Goal: Task Accomplishment & Management: Use online tool/utility

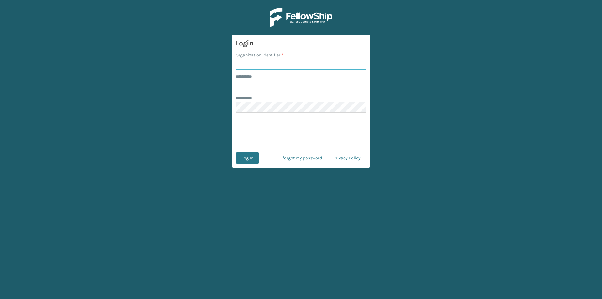
click at [257, 65] on input "Organization Identifier *" at bounding box center [301, 63] width 130 height 11
type input "FELLOWSHIP - WEST"
click at [272, 89] on input "******** *" at bounding box center [301, 85] width 130 height 11
type input "******"
click at [250, 162] on button "Log In" at bounding box center [247, 157] width 23 height 11
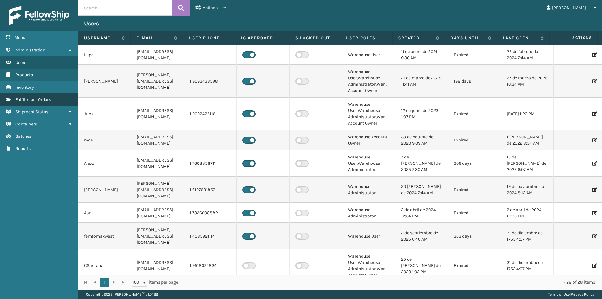
click at [48, 100] on span "Fulfillment Orders" at bounding box center [32, 99] width 35 height 5
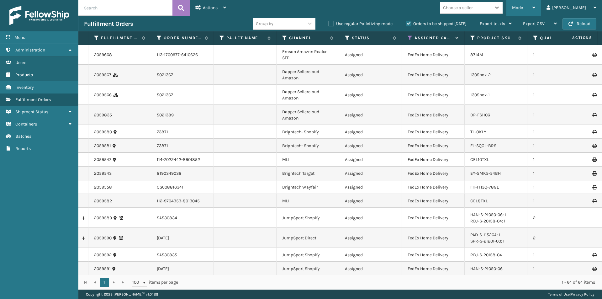
click at [535, 6] on icon at bounding box center [534, 7] width 3 height 4
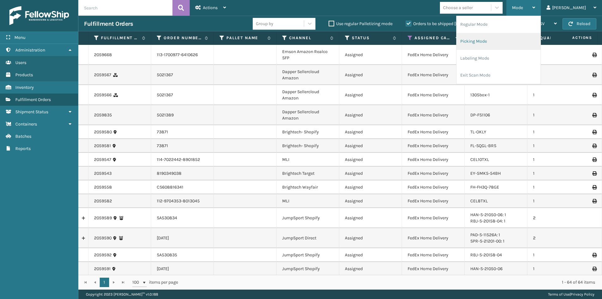
click at [518, 42] on li "Picking Mode" at bounding box center [499, 41] width 84 height 17
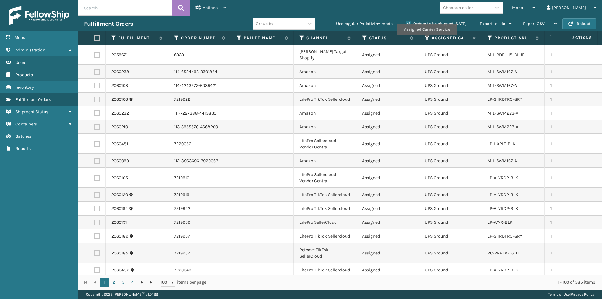
click at [427, 40] on icon at bounding box center [427, 38] width 5 height 6
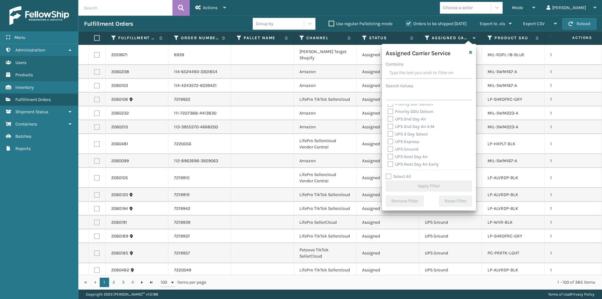
scroll to position [94, 0]
click at [389, 135] on label "UPS 2nd Day Air" at bounding box center [407, 133] width 39 height 5
click at [388, 135] on input "UPS 2nd Day Air" at bounding box center [388, 132] width 0 height 4
checkbox input "true"
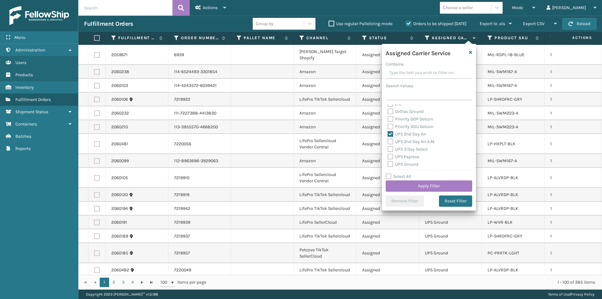
click at [391, 141] on label "UPS 2nd Day Air A.M." at bounding box center [412, 141] width 48 height 5
click at [388, 141] on input "UPS 2nd Day Air A.M." at bounding box center [388, 140] width 0 height 4
checkbox input "true"
click at [392, 157] on label "UPS Express" at bounding box center [404, 156] width 32 height 5
click at [388, 157] on input "UPS Express" at bounding box center [388, 155] width 0 height 4
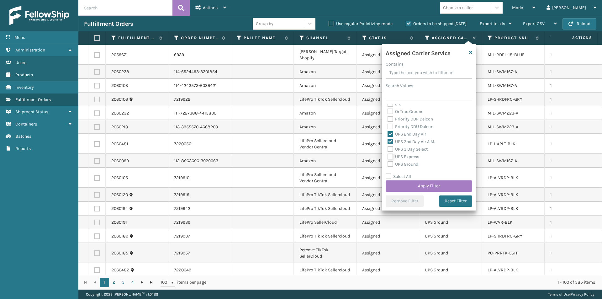
checkbox input "true"
click at [392, 141] on label "UPS Next Day Air" at bounding box center [408, 140] width 40 height 5
click at [388, 141] on input "UPS Next Day Air" at bounding box center [388, 139] width 0 height 4
checkbox input "true"
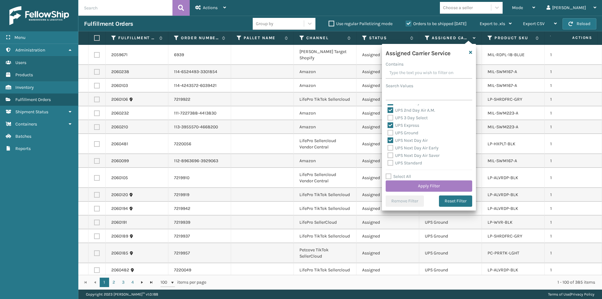
click at [390, 147] on label "UPS Next Day Air Early" at bounding box center [413, 147] width 51 height 5
click at [388, 147] on input "UPS Next Day Air Early" at bounding box center [388, 146] width 0 height 4
checkbox input "true"
click at [390, 155] on label "UPS Next Day Air Saver" at bounding box center [414, 155] width 52 height 5
click at [388, 155] on input "UPS Next Day Air Saver" at bounding box center [388, 154] width 0 height 4
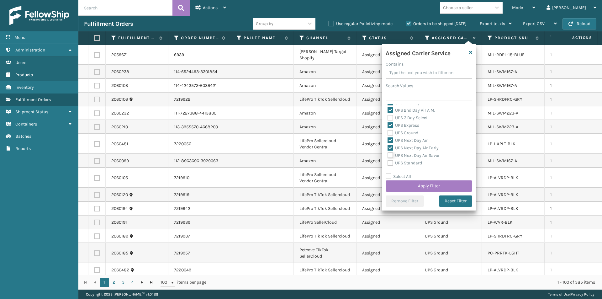
checkbox input "true"
click at [444, 184] on button "Apply Filter" at bounding box center [429, 185] width 87 height 11
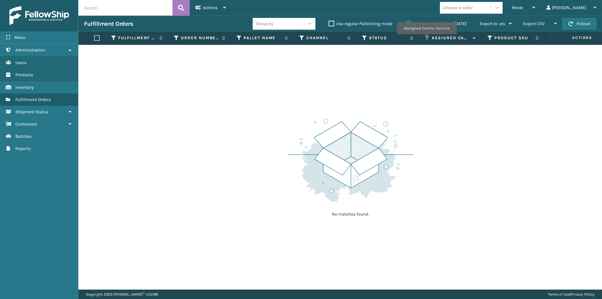
click at [427, 39] on icon at bounding box center [427, 38] width 5 height 6
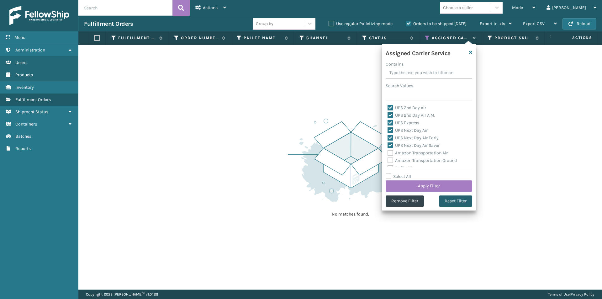
click at [459, 202] on button "Reset Filter" at bounding box center [455, 200] width 33 height 11
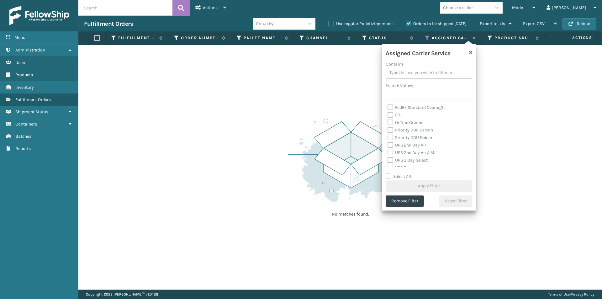
scroll to position [94, 0]
click at [390, 134] on label "UPS 2nd Day Air" at bounding box center [407, 133] width 39 height 5
click at [388, 134] on input "UPS 2nd Day Air" at bounding box center [388, 132] width 0 height 4
checkbox input "true"
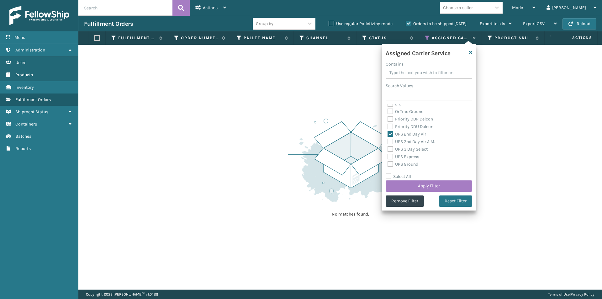
click at [390, 142] on label "UPS 2nd Day Air A.M." at bounding box center [412, 141] width 48 height 5
click at [388, 142] on input "UPS 2nd Day Air A.M." at bounding box center [388, 140] width 0 height 4
checkbox input "true"
click at [390, 151] on label "UPS 3 Day Select" at bounding box center [408, 148] width 40 height 5
click at [388, 150] on input "UPS 3 Day Select" at bounding box center [388, 148] width 0 height 4
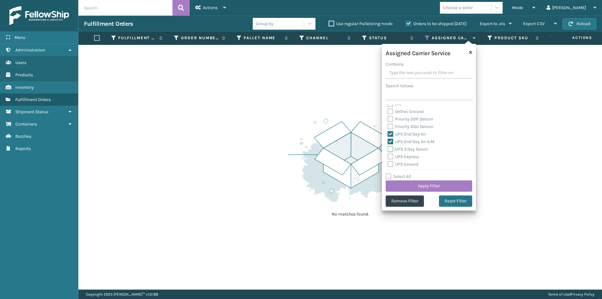
checkbox input "true"
click at [388, 157] on label "UPS Express" at bounding box center [404, 156] width 32 height 5
click at [388, 157] on input "UPS Express" at bounding box center [388, 155] width 0 height 4
checkbox input "true"
click at [391, 166] on label "UPS Ground" at bounding box center [403, 164] width 31 height 5
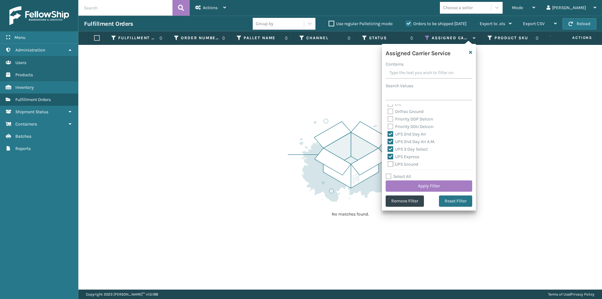
click at [388, 165] on input "UPS Ground" at bounding box center [388, 163] width 0 height 4
checkbox input "true"
click at [390, 140] on label "UPS Next Day Air" at bounding box center [408, 140] width 40 height 5
click at [388, 140] on input "UPS Next Day Air" at bounding box center [388, 139] width 0 height 4
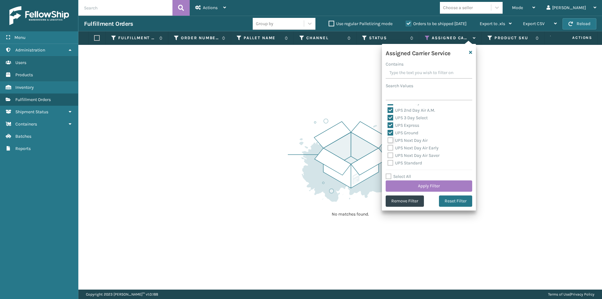
checkbox input "true"
click at [390, 149] on label "UPS Next Day Air Early" at bounding box center [413, 147] width 51 height 5
click at [388, 148] on input "UPS Next Day Air Early" at bounding box center [388, 146] width 0 height 4
checkbox input "true"
click at [391, 155] on label "UPS Next Day Air Saver" at bounding box center [414, 155] width 52 height 5
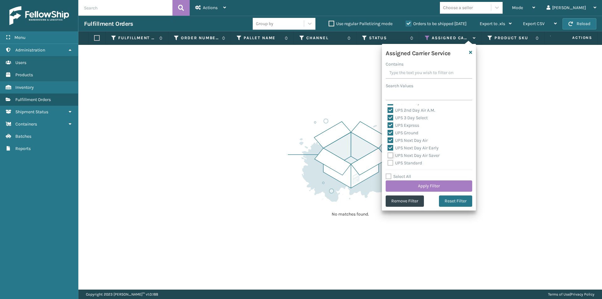
click at [388, 155] on input "UPS Next Day Air Saver" at bounding box center [388, 154] width 0 height 4
checkbox input "true"
click at [390, 165] on label "UPS Standard" at bounding box center [405, 162] width 35 height 5
click at [388, 163] on input "UPS Standard" at bounding box center [388, 161] width 0 height 4
checkbox input "true"
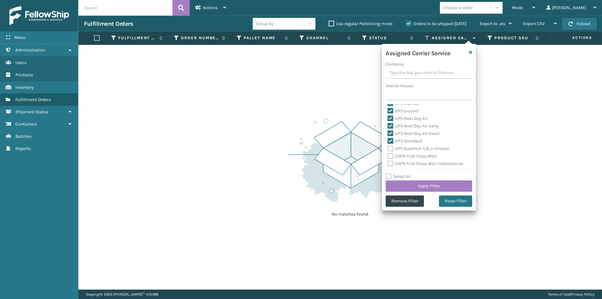
scroll to position [157, 0]
click at [392, 140] on label "UPS SurePost 1LB or Greater" at bounding box center [419, 138] width 62 height 5
click at [388, 140] on input "UPS SurePost 1LB or Greater" at bounding box center [388, 137] width 0 height 4
checkbox input "true"
click at [439, 187] on button "Apply Filter" at bounding box center [429, 185] width 87 height 11
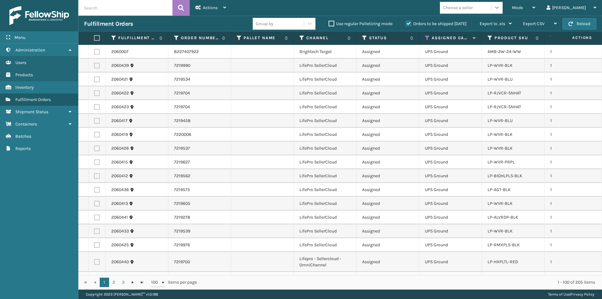
click at [500, 9] on icon at bounding box center [497, 7] width 6 height 6
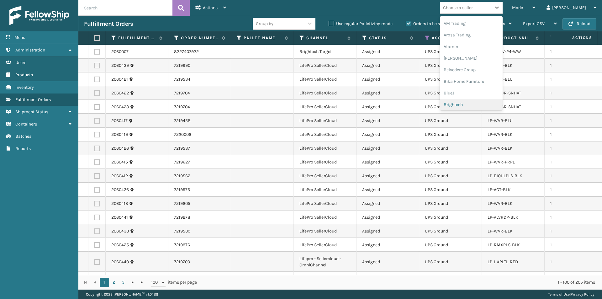
click at [480, 104] on div "Brightech" at bounding box center [471, 105] width 63 height 12
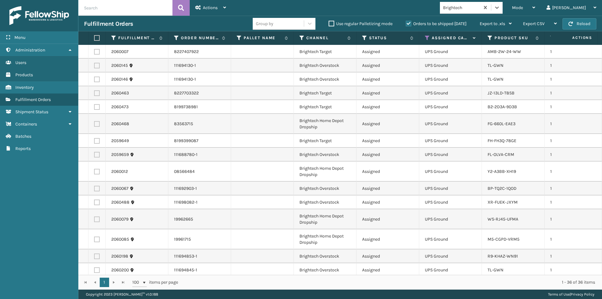
click at [93, 36] on th at bounding box center [96, 37] width 17 height 13
click at [97, 36] on label at bounding box center [96, 38] width 4 height 6
click at [94, 36] on input "checkbox" at bounding box center [94, 38] width 0 height 4
checkbox input "true"
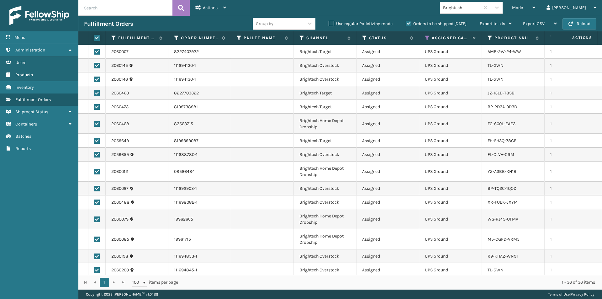
checkbox input "true"
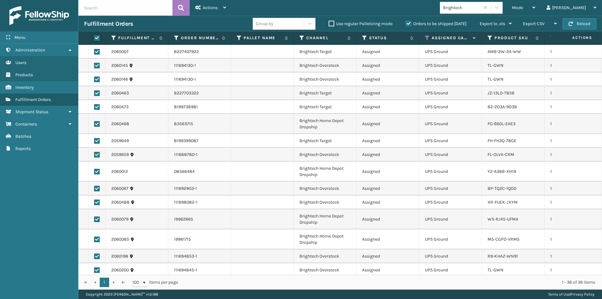
checkbox input "true"
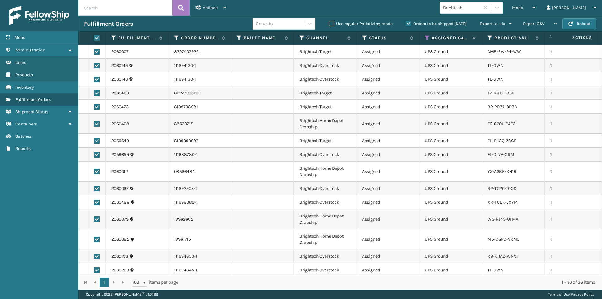
checkbox input "true"
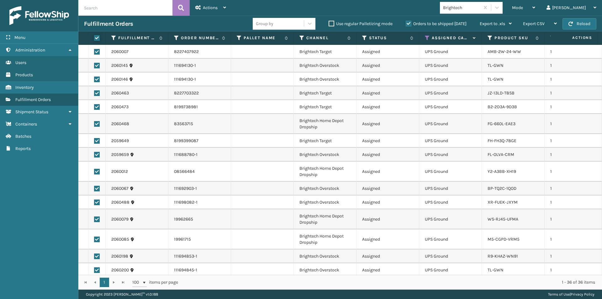
checkbox input "true"
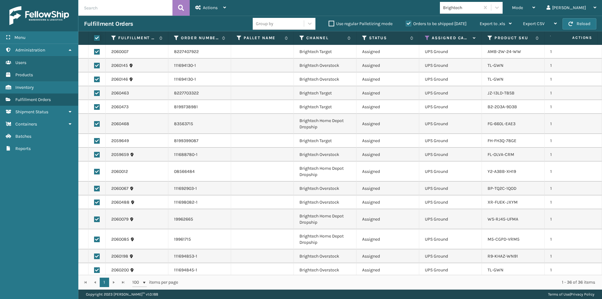
checkbox input "true"
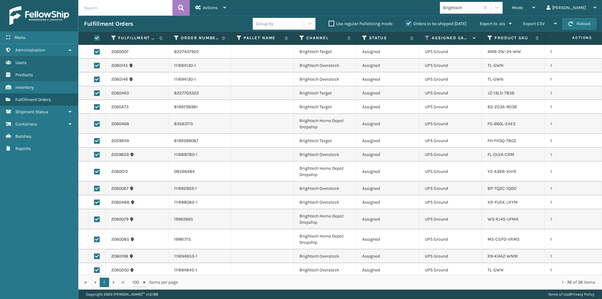
checkbox input "true"
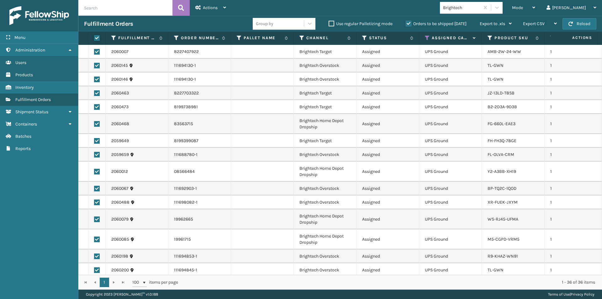
checkbox input "true"
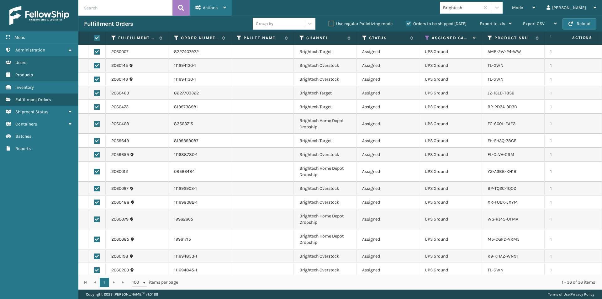
click at [222, 8] on div "Actions" at bounding box center [210, 8] width 31 height 16
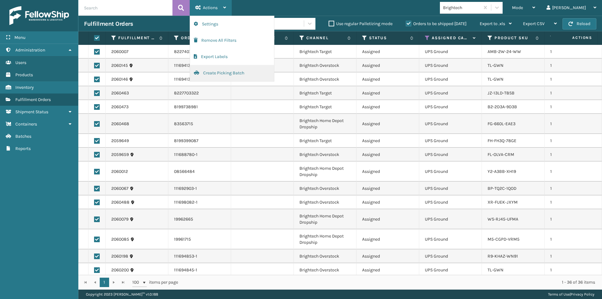
click at [226, 74] on button "Create Picking Batch" at bounding box center [232, 73] width 84 height 16
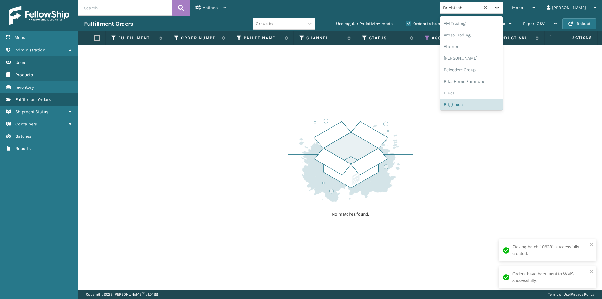
click at [499, 8] on icon at bounding box center [497, 8] width 4 height 2
click at [479, 40] on div "Atamin" at bounding box center [471, 43] width 63 height 12
click at [500, 8] on icon at bounding box center [497, 7] width 6 height 6
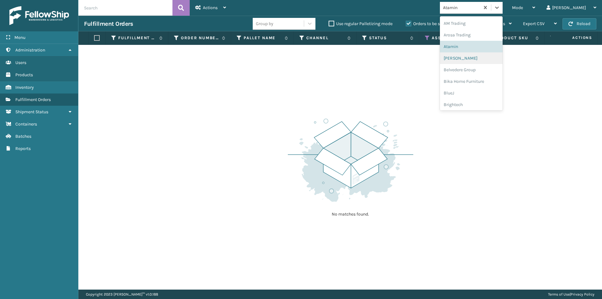
click at [488, 57] on div "[PERSON_NAME]" at bounding box center [471, 58] width 63 height 12
click at [499, 7] on icon at bounding box center [497, 8] width 4 height 2
click at [486, 73] on div "Belvedere Group" at bounding box center [471, 70] width 63 height 12
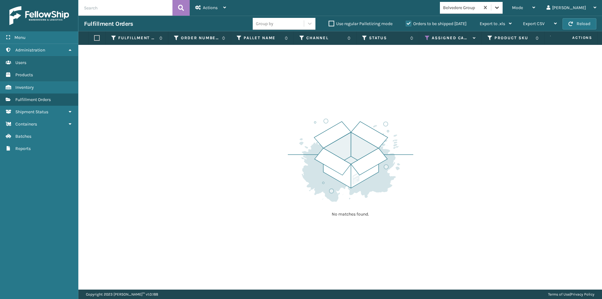
click at [500, 8] on icon at bounding box center [497, 7] width 6 height 6
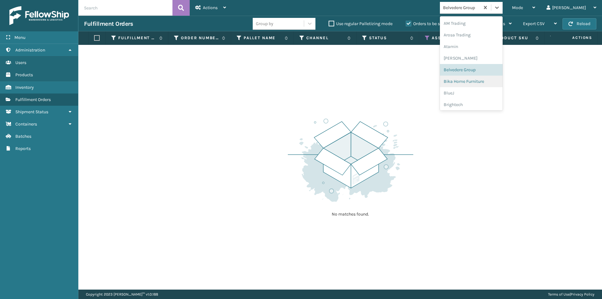
click at [487, 76] on div "Bika Home Furniture" at bounding box center [471, 82] width 63 height 12
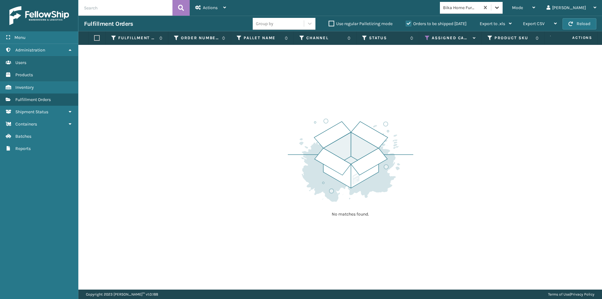
click at [503, 10] on div at bounding box center [496, 7] width 11 height 11
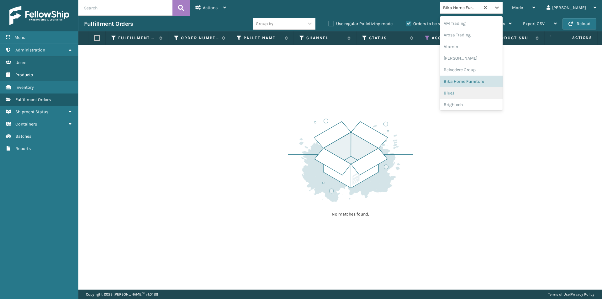
click at [477, 93] on div "BlueJ" at bounding box center [471, 93] width 63 height 12
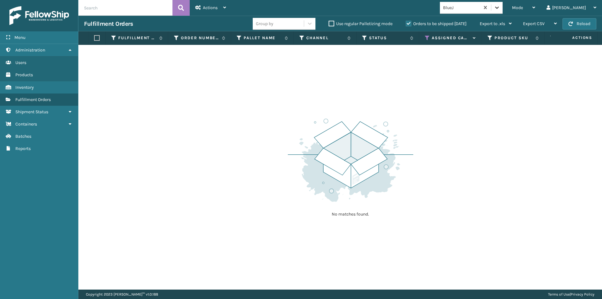
click at [503, 12] on div at bounding box center [496, 7] width 11 height 11
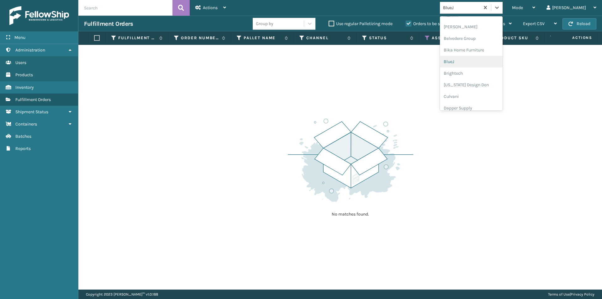
scroll to position [63, 0]
click at [495, 51] on div "[US_STATE] Design Den" at bounding box center [471, 54] width 63 height 12
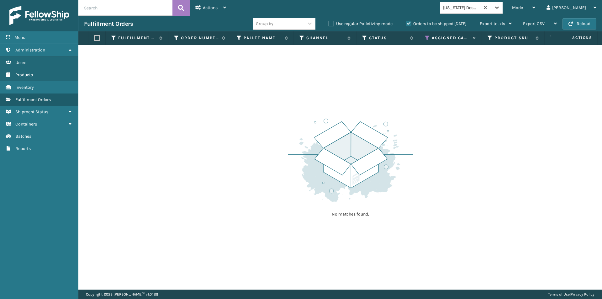
click at [500, 6] on icon at bounding box center [497, 7] width 6 height 6
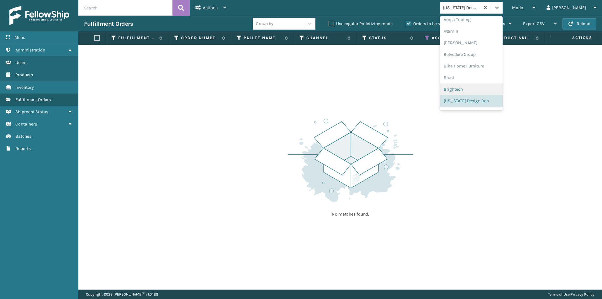
scroll to position [47, 0]
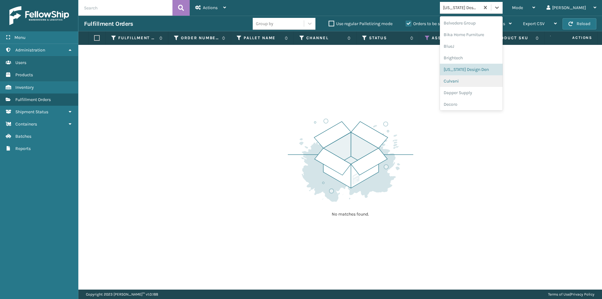
click at [483, 82] on div "Culvani" at bounding box center [471, 81] width 63 height 12
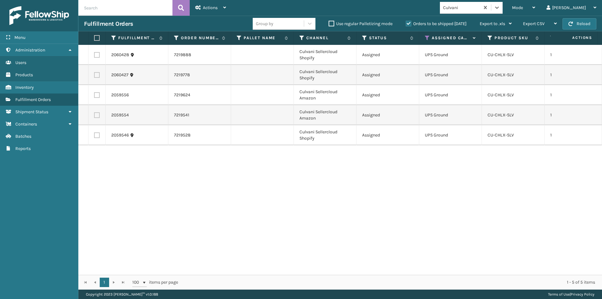
click at [97, 37] on label at bounding box center [96, 38] width 4 height 6
click at [94, 37] on input "checkbox" at bounding box center [94, 38] width 0 height 4
checkbox input "true"
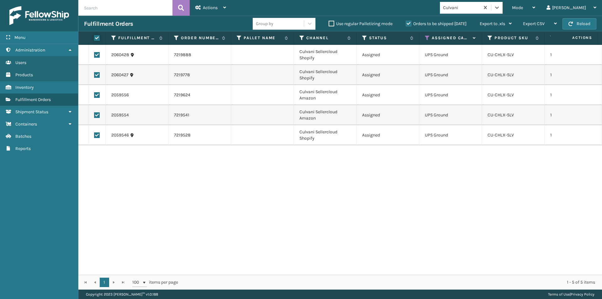
checkbox input "true"
click at [226, 9] on icon at bounding box center [224, 7] width 3 height 4
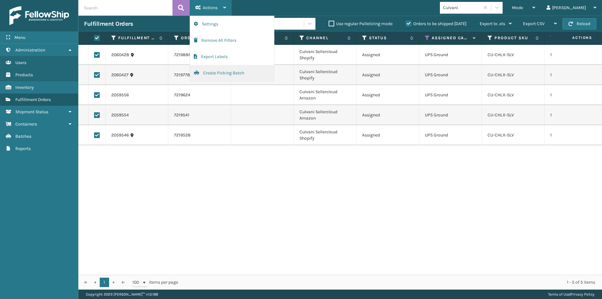
click at [213, 72] on button "Create Picking Batch" at bounding box center [232, 73] width 84 height 16
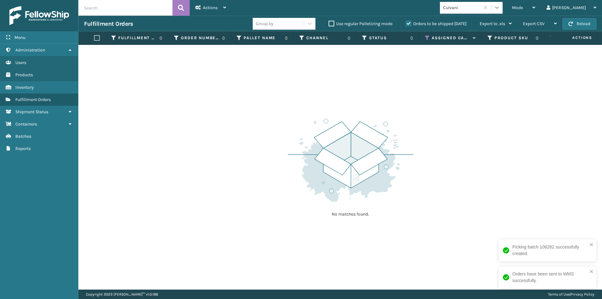
click at [499, 8] on icon at bounding box center [497, 8] width 4 height 2
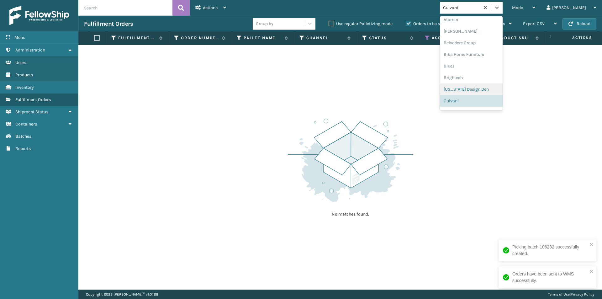
scroll to position [58, 0]
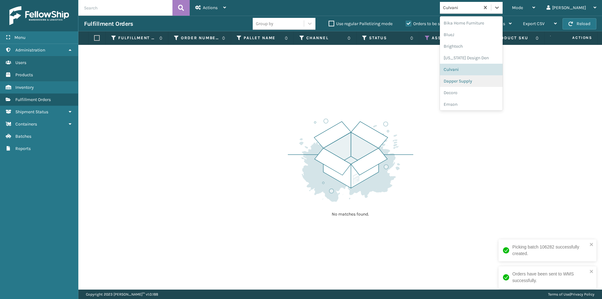
click at [494, 84] on div "Dapper Supply" at bounding box center [471, 81] width 63 height 12
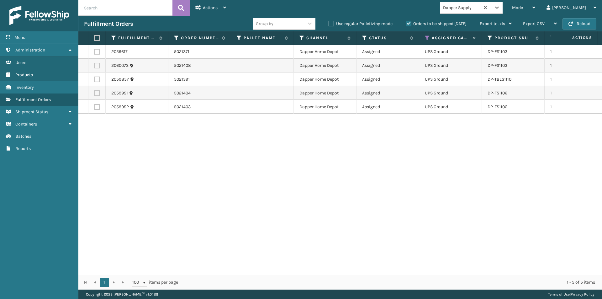
click at [98, 36] on label at bounding box center [96, 38] width 4 height 6
click at [94, 36] on input "checkbox" at bounding box center [94, 38] width 0 height 4
checkbox input "true"
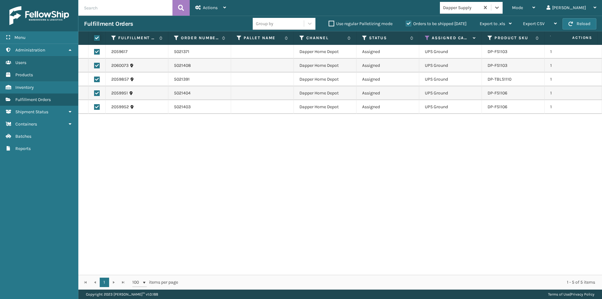
checkbox input "true"
click at [226, 6] on icon at bounding box center [224, 7] width 3 height 4
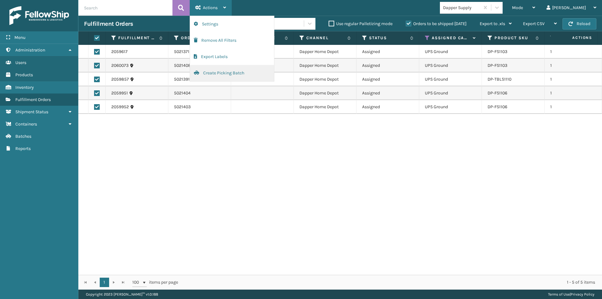
click at [232, 74] on button "Create Picking Batch" at bounding box center [232, 73] width 84 height 16
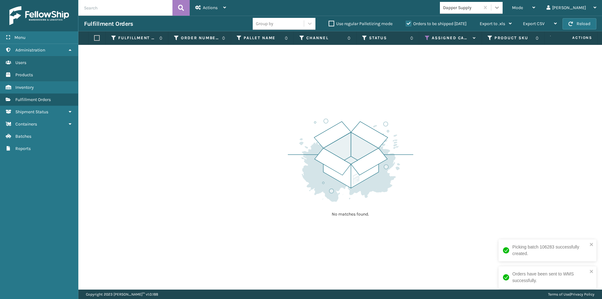
click at [500, 9] on icon at bounding box center [497, 7] width 6 height 6
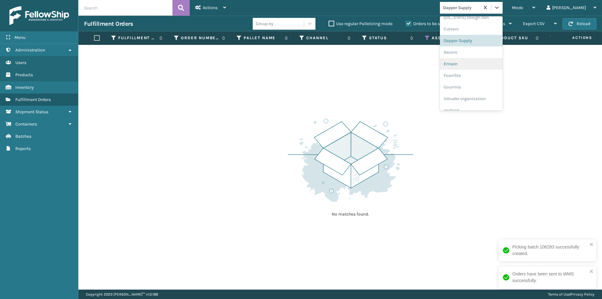
scroll to position [101, 0]
click at [485, 53] on div "Decoro" at bounding box center [471, 50] width 63 height 12
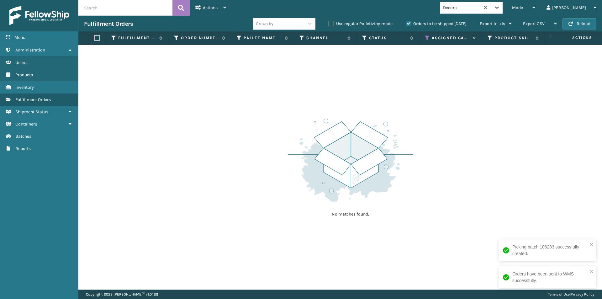
click at [500, 9] on icon at bounding box center [497, 7] width 6 height 6
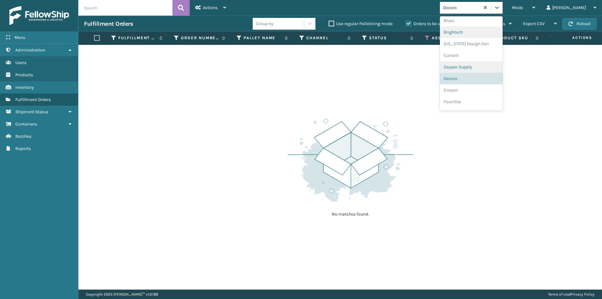
scroll to position [82, 0]
click at [488, 83] on div "Emson" at bounding box center [471, 81] width 63 height 12
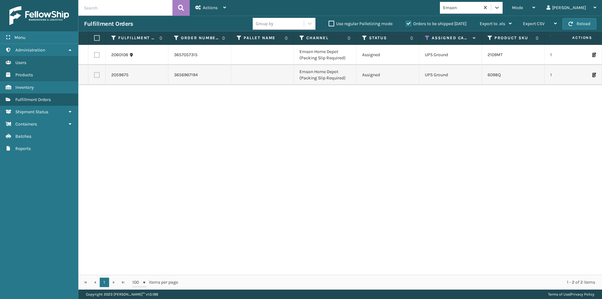
click at [96, 38] on label at bounding box center [96, 38] width 4 height 6
click at [94, 38] on input "checkbox" at bounding box center [94, 38] width 0 height 4
checkbox input "true"
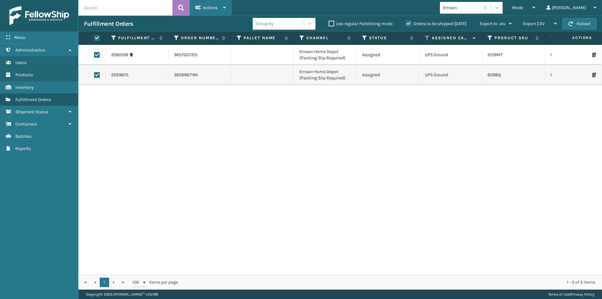
click at [220, 7] on div "Actions" at bounding box center [210, 8] width 31 height 16
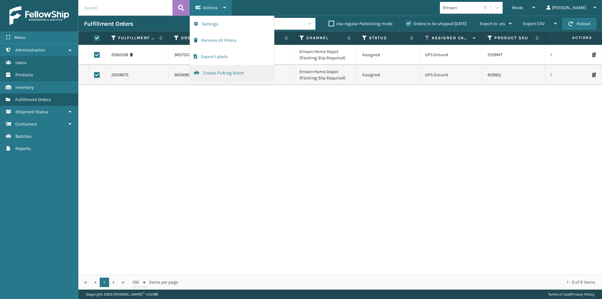
click at [212, 74] on button "Create Picking Batch" at bounding box center [232, 73] width 84 height 16
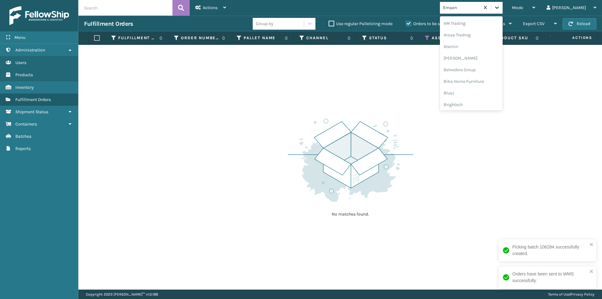
click at [500, 9] on icon at bounding box center [497, 7] width 6 height 6
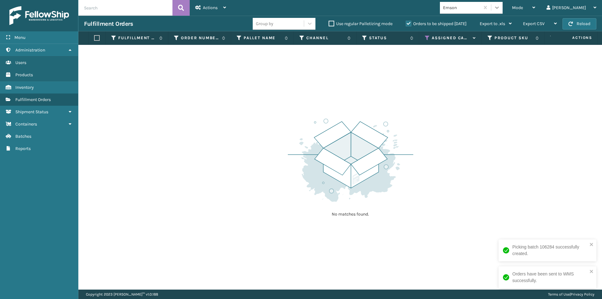
click at [499, 8] on icon at bounding box center [497, 8] width 4 height 2
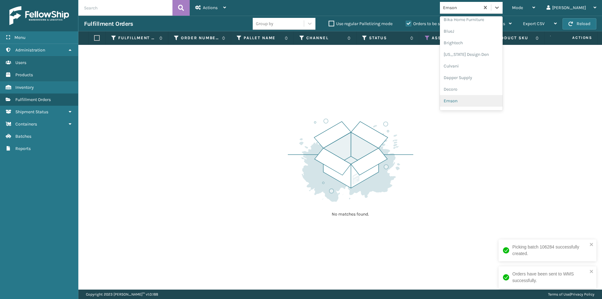
scroll to position [93, 0]
click at [476, 79] on div "FoamTex" at bounding box center [471, 81] width 63 height 12
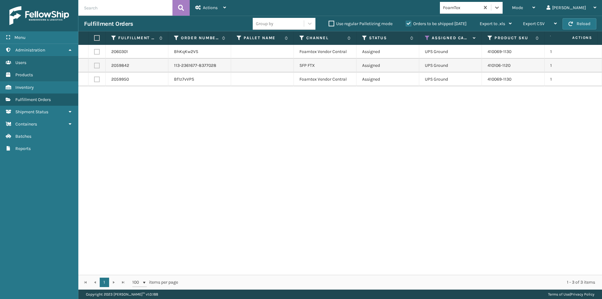
click at [96, 37] on label at bounding box center [96, 38] width 4 height 6
click at [94, 37] on input "checkbox" at bounding box center [94, 38] width 0 height 4
checkbox input "true"
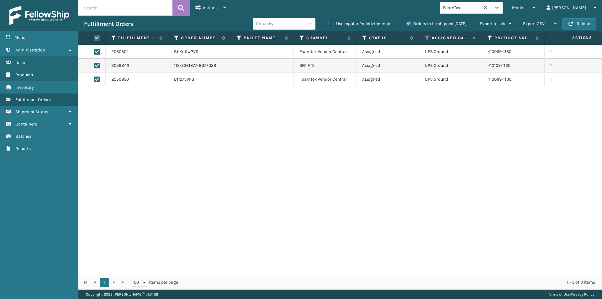
checkbox input "true"
click at [223, 10] on div "Actions" at bounding box center [210, 8] width 31 height 16
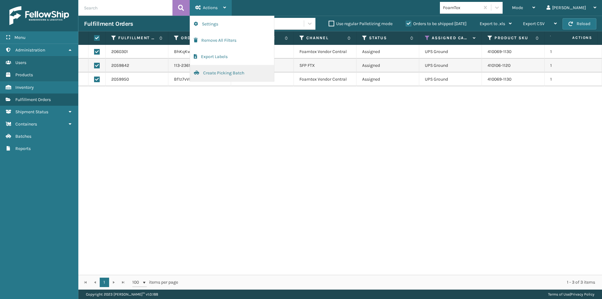
click at [212, 70] on button "Create Picking Batch" at bounding box center [232, 73] width 84 height 16
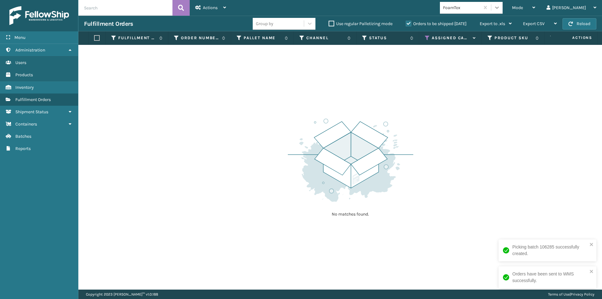
click at [500, 9] on icon at bounding box center [497, 7] width 6 height 6
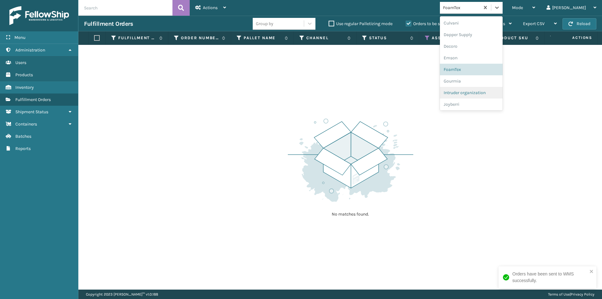
scroll to position [136, 0]
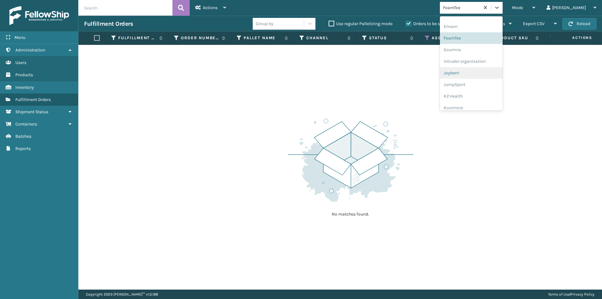
click at [478, 76] on div "Joyberri" at bounding box center [471, 73] width 63 height 12
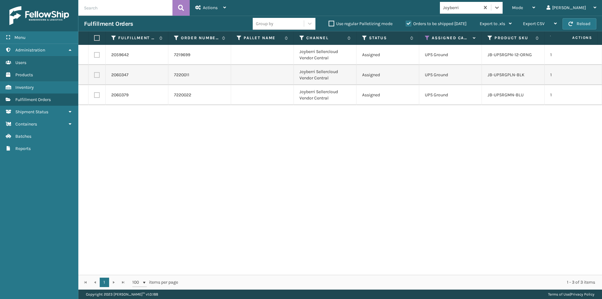
click at [95, 38] on label at bounding box center [96, 38] width 4 height 6
click at [94, 38] on input "checkbox" at bounding box center [94, 38] width 0 height 4
checkbox input "true"
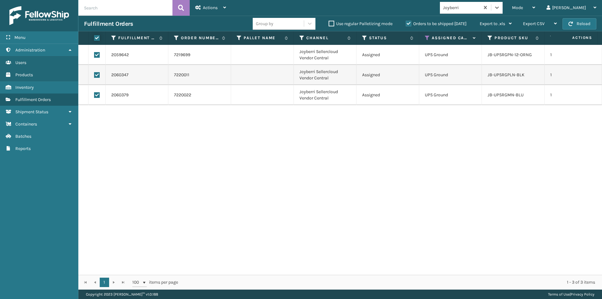
checkbox input "true"
click at [228, 8] on div "Actions Settings Remove All Filters Export Labels Create Picking Batch" at bounding box center [211, 8] width 42 height 16
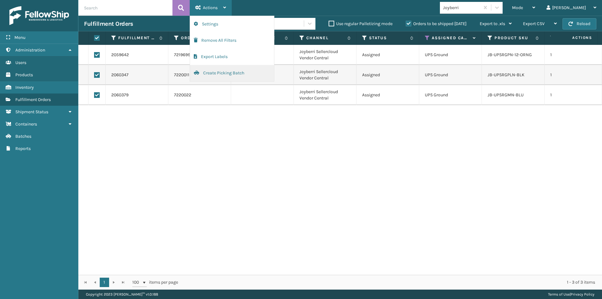
click at [220, 72] on button "Create Picking Batch" at bounding box center [232, 73] width 84 height 16
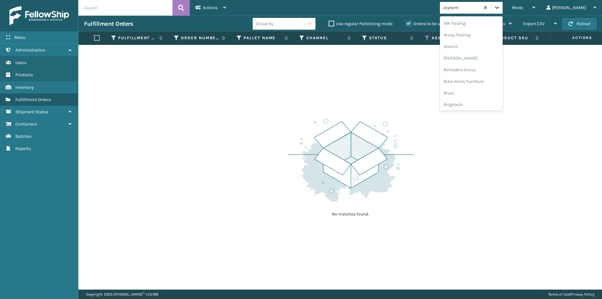
click at [503, 11] on div at bounding box center [496, 7] width 11 height 11
click at [495, 83] on div "JumpSport" at bounding box center [471, 81] width 63 height 12
click at [503, 11] on div at bounding box center [496, 7] width 11 height 11
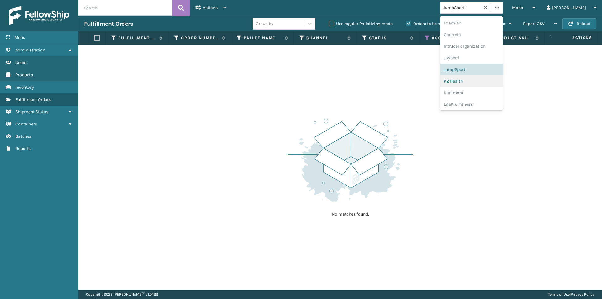
click at [483, 82] on div "K2 Health" at bounding box center [471, 81] width 63 height 12
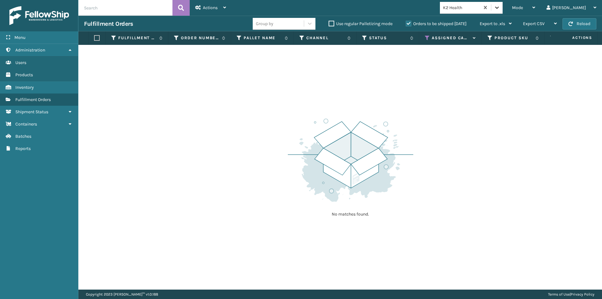
click at [499, 7] on icon at bounding box center [497, 8] width 4 height 2
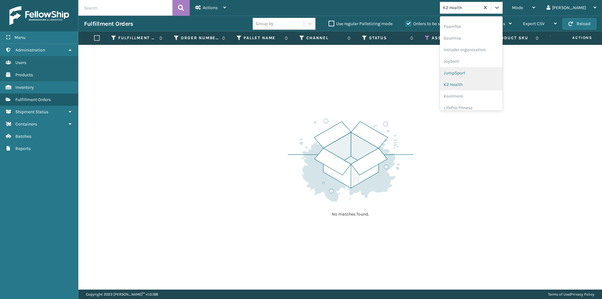
scroll to position [163, 0]
click at [477, 84] on div "Koolmore" at bounding box center [471, 81] width 63 height 12
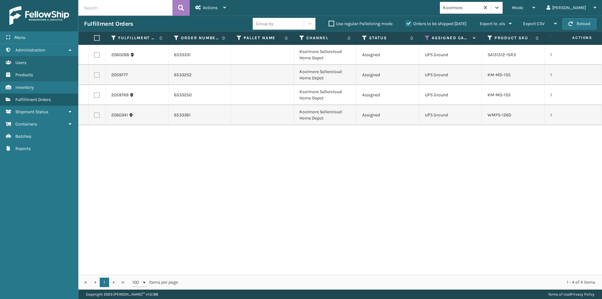
click at [97, 38] on label at bounding box center [96, 38] width 4 height 6
click at [94, 38] on input "checkbox" at bounding box center [94, 38] width 0 height 4
checkbox input "true"
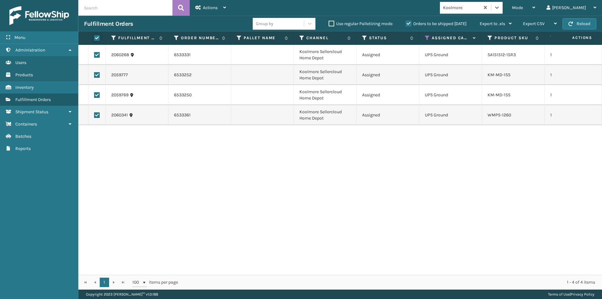
checkbox input "true"
click at [226, 5] on icon at bounding box center [224, 7] width 3 height 4
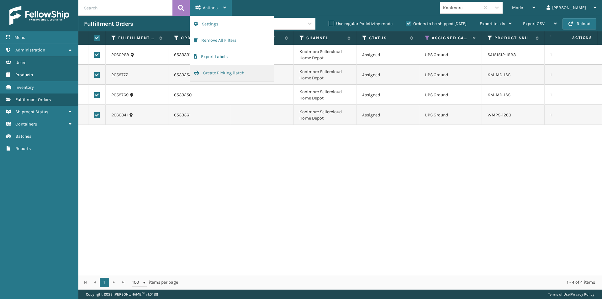
click at [223, 76] on button "Create Picking Batch" at bounding box center [232, 73] width 84 height 16
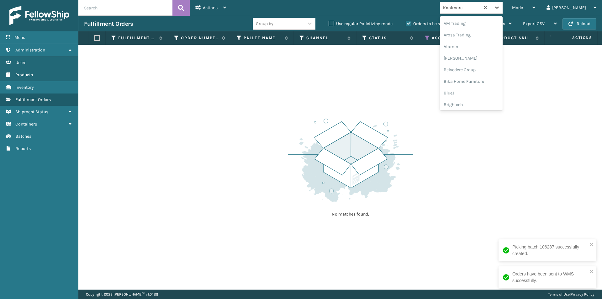
click at [500, 10] on icon at bounding box center [497, 7] width 6 height 6
click at [485, 80] on div "Lincove" at bounding box center [471, 80] width 63 height 12
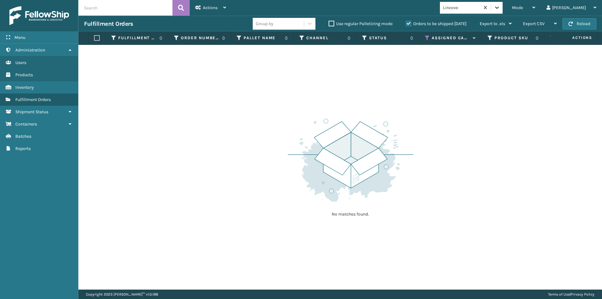
click at [499, 8] on icon at bounding box center [497, 8] width 4 height 2
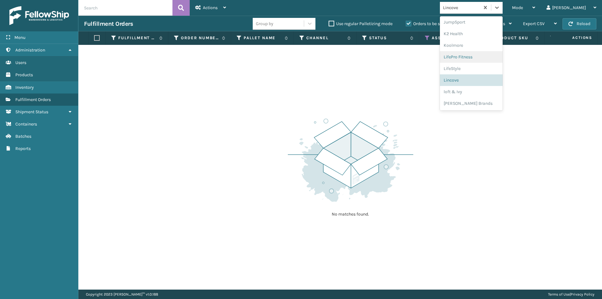
scroll to position [230, 0]
click at [481, 63] on div "loft & Ivy" at bounding box center [471, 61] width 63 height 12
click at [503, 5] on div at bounding box center [496, 7] width 11 height 11
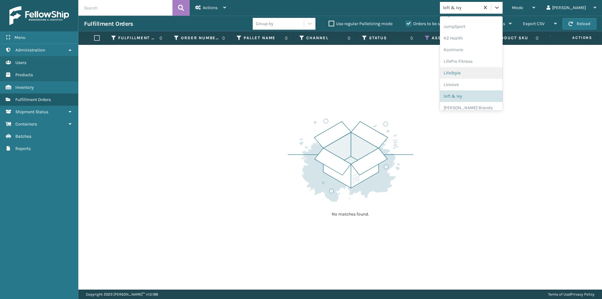
scroll to position [199, 0]
click at [488, 107] on div "[PERSON_NAME] Brands" at bounding box center [471, 104] width 63 height 12
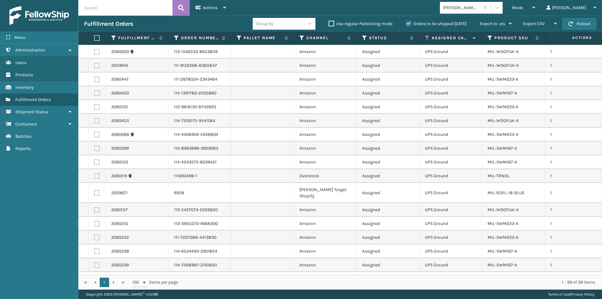
click at [98, 38] on label at bounding box center [96, 38] width 4 height 6
click at [94, 38] on input "checkbox" at bounding box center [94, 38] width 0 height 4
checkbox input "true"
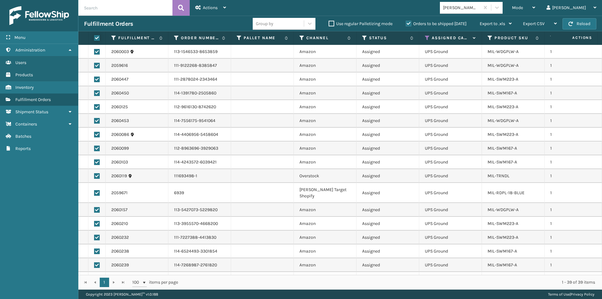
checkbox input "true"
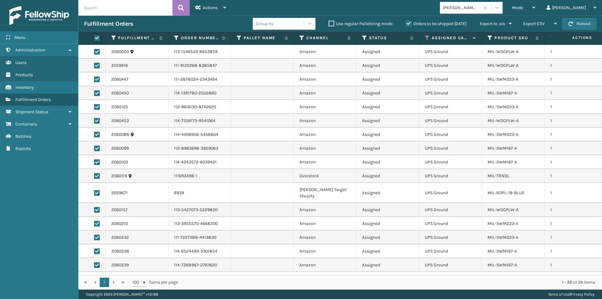
checkbox input "true"
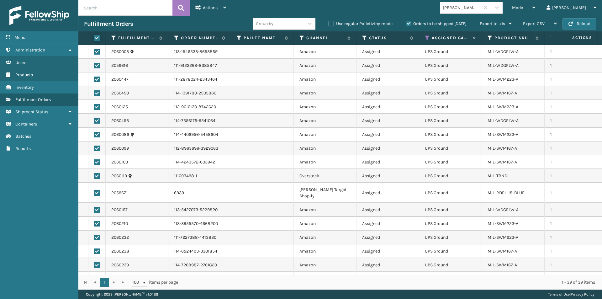
checkbox input "true"
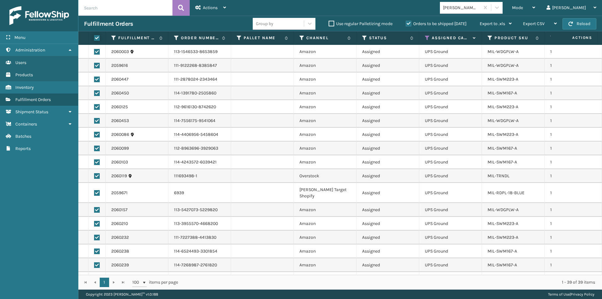
checkbox input "true"
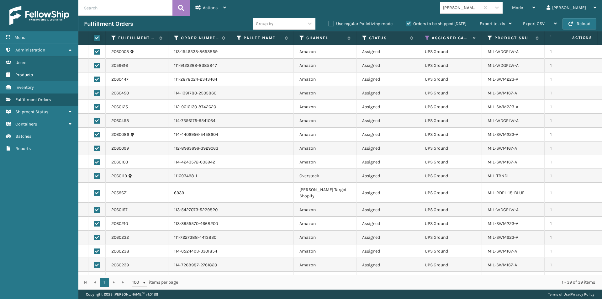
checkbox input "true"
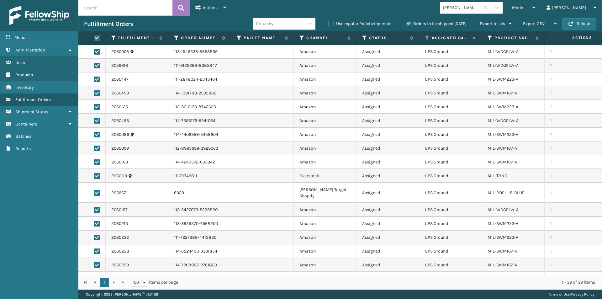
checkbox input "true"
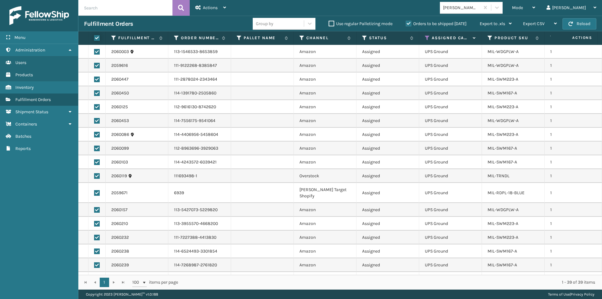
checkbox input "true"
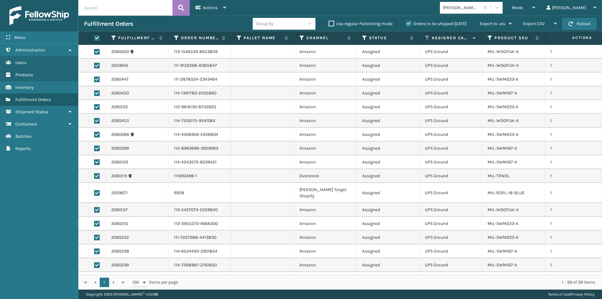
checkbox input "true"
click at [227, 8] on div "Actions Settings Remove All Filters Export Labels Create Picking Batch" at bounding box center [211, 8] width 42 height 16
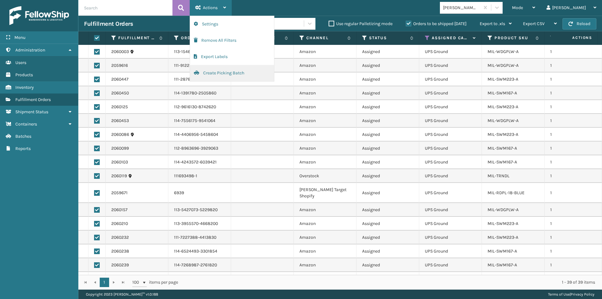
click at [227, 74] on button "Create Picking Batch" at bounding box center [232, 73] width 84 height 16
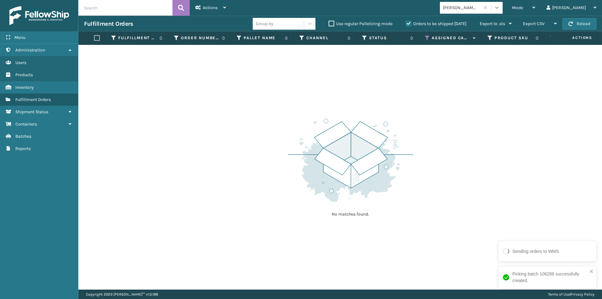
click at [500, 8] on icon at bounding box center [497, 7] width 6 height 6
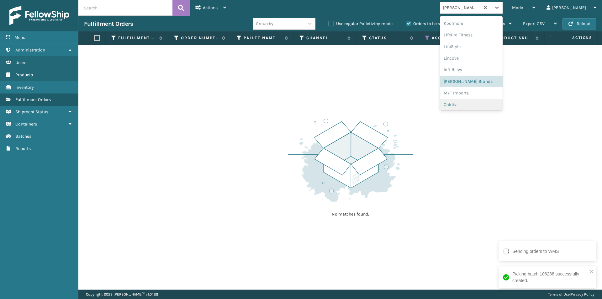
scroll to position [230, 0]
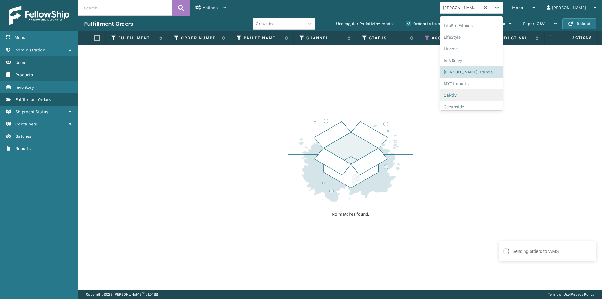
click at [482, 95] on div "Oaktiv" at bounding box center [471, 95] width 63 height 12
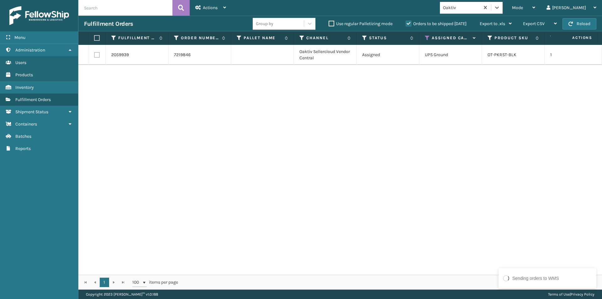
click at [96, 38] on label at bounding box center [96, 38] width 4 height 6
click at [94, 38] on input "checkbox" at bounding box center [94, 38] width 0 height 4
checkbox input "true"
click at [225, 8] on icon at bounding box center [224, 7] width 3 height 4
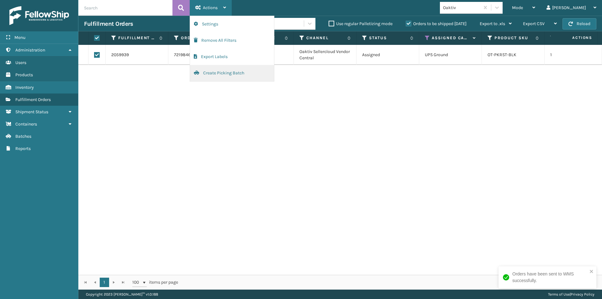
click at [229, 72] on button "Create Picking Batch" at bounding box center [232, 73] width 84 height 16
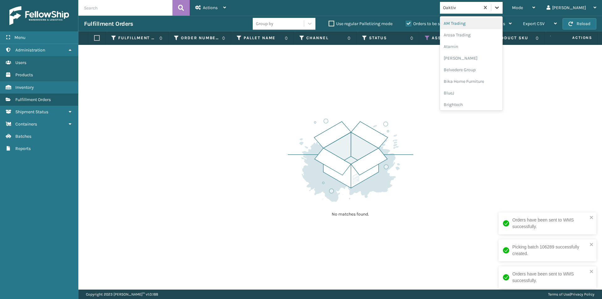
click at [500, 9] on icon at bounding box center [497, 7] width 6 height 6
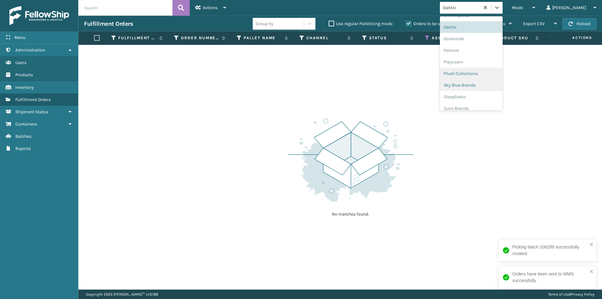
scroll to position [303, 0]
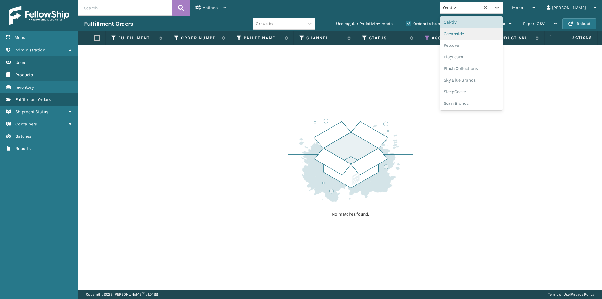
click at [496, 36] on div "Oceanside" at bounding box center [471, 34] width 63 height 12
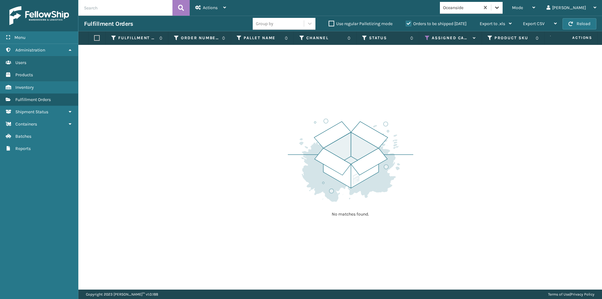
click at [500, 8] on icon at bounding box center [497, 7] width 6 height 6
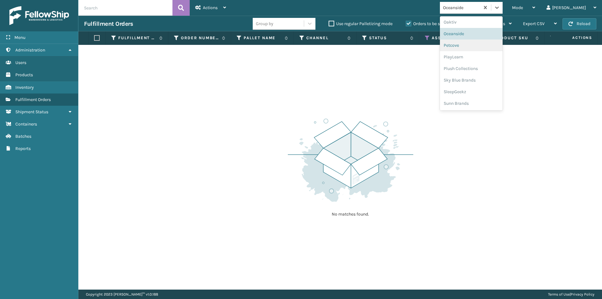
click at [485, 45] on div "Petcove" at bounding box center [471, 46] width 63 height 12
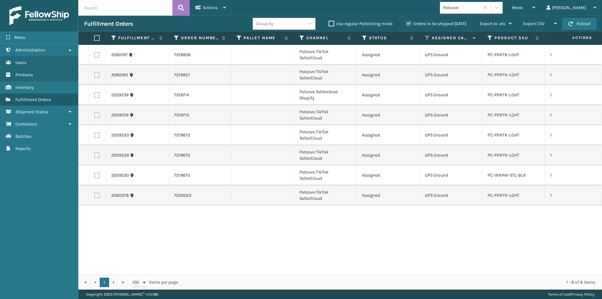
click at [98, 40] on label at bounding box center [96, 38] width 4 height 6
click at [94, 40] on input "checkbox" at bounding box center [94, 38] width 0 height 4
checkbox input "true"
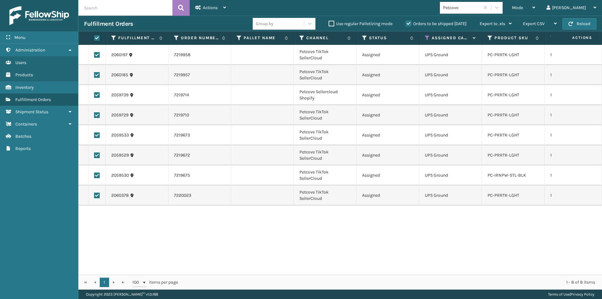
checkbox input "true"
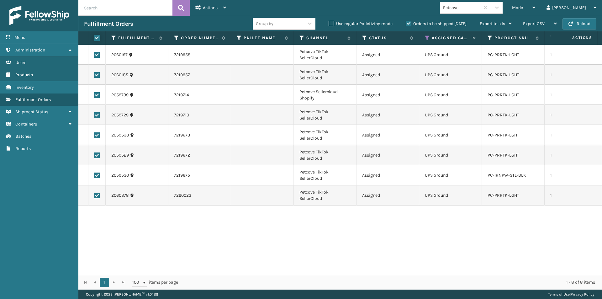
checkbox input "true"
click at [222, 8] on div "Actions" at bounding box center [210, 8] width 31 height 16
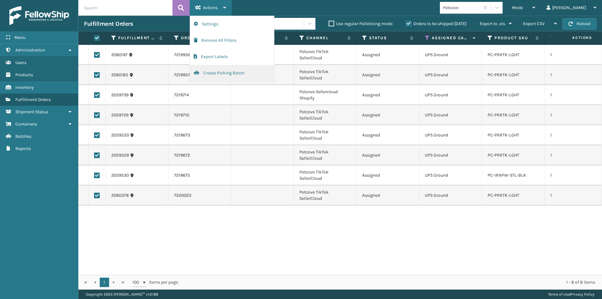
click at [206, 77] on button "Create Picking Batch" at bounding box center [232, 73] width 84 height 16
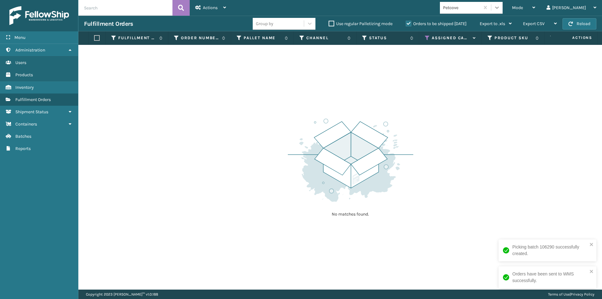
drag, startPoint x: 519, startPoint y: 8, endPoint x: 518, endPoint y: 16, distance: 8.0
click at [499, 8] on icon at bounding box center [497, 8] width 4 height 2
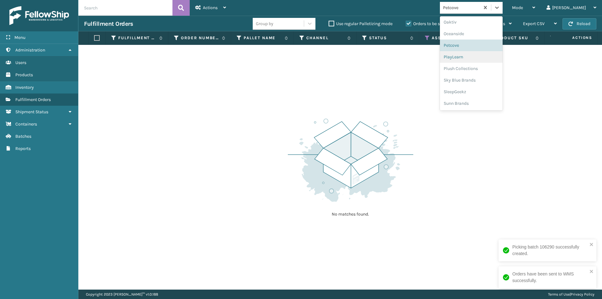
click at [486, 58] on div "PlayLearn" at bounding box center [471, 57] width 63 height 12
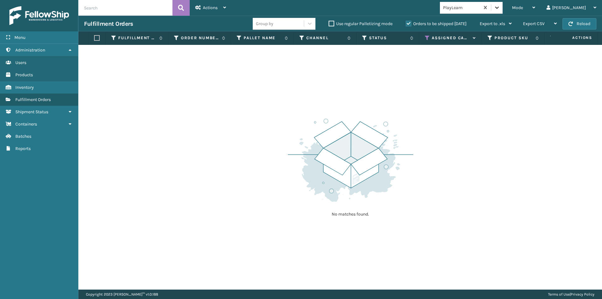
click at [500, 7] on icon at bounding box center [497, 7] width 6 height 6
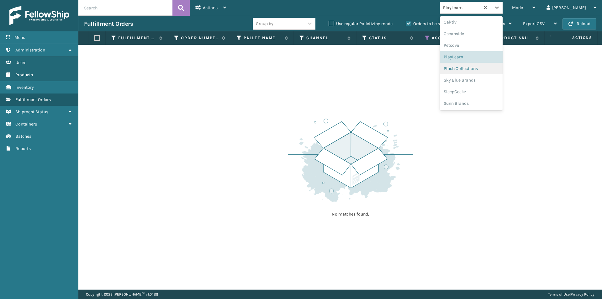
click at [486, 71] on div "Plush Collections" at bounding box center [471, 69] width 63 height 12
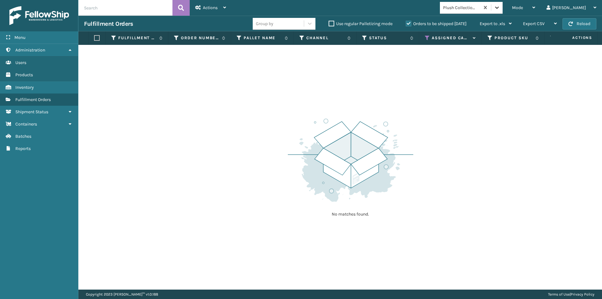
click at [500, 5] on icon at bounding box center [497, 7] width 6 height 6
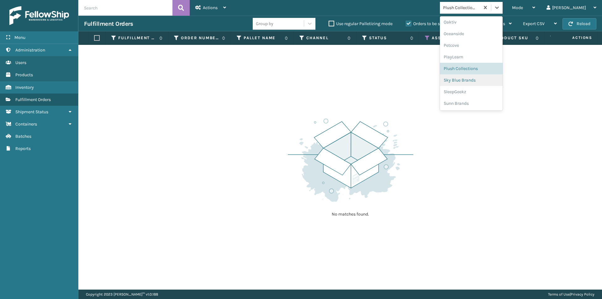
click at [494, 80] on div "Sky Blue Brands" at bounding box center [471, 80] width 63 height 12
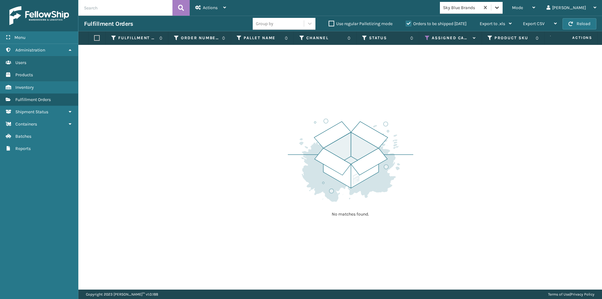
click at [500, 8] on icon at bounding box center [497, 7] width 6 height 6
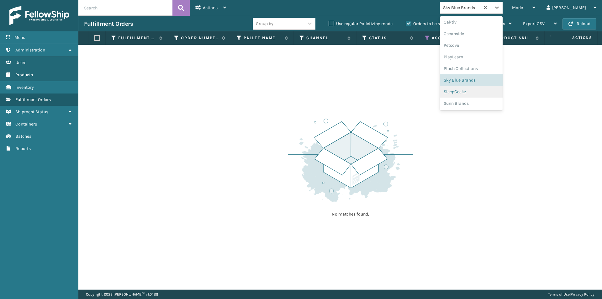
click at [484, 93] on div "SleepGeekz" at bounding box center [471, 92] width 63 height 12
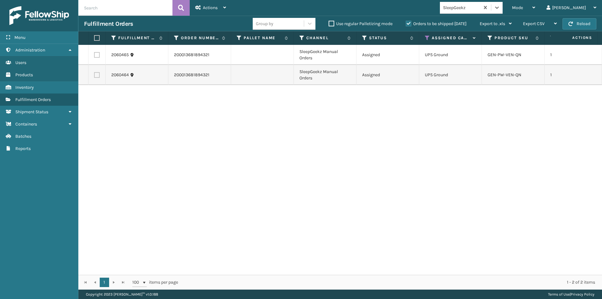
click at [96, 36] on label at bounding box center [96, 38] width 4 height 6
click at [94, 36] on input "checkbox" at bounding box center [94, 38] width 0 height 4
checkbox input "true"
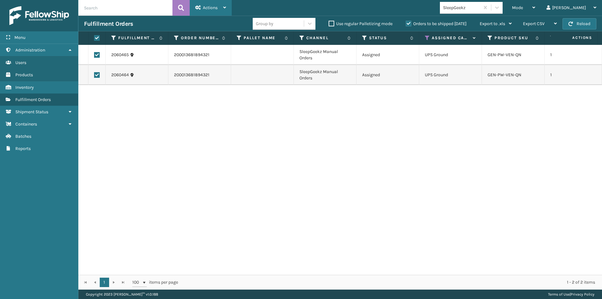
click at [219, 8] on div "Actions" at bounding box center [210, 8] width 31 height 16
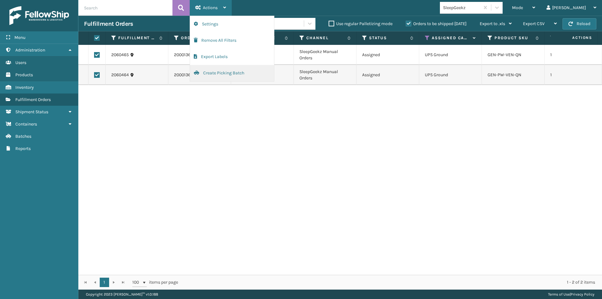
click at [218, 75] on button "Create Picking Batch" at bounding box center [232, 73] width 84 height 16
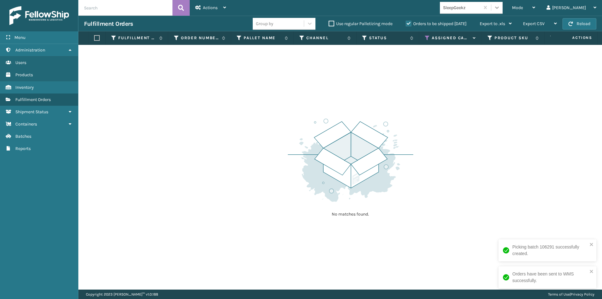
click at [499, 8] on icon at bounding box center [497, 8] width 4 height 2
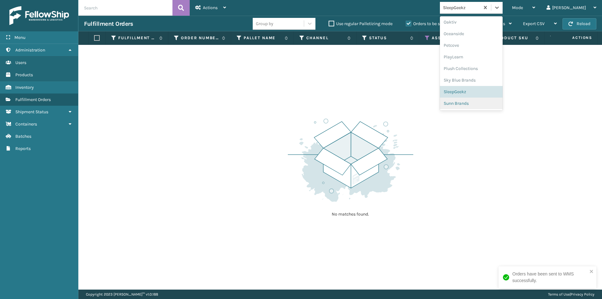
click at [488, 107] on div "Sunn Brands" at bounding box center [471, 104] width 63 height 12
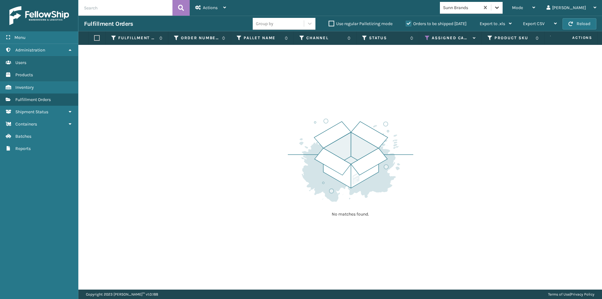
click at [503, 12] on div at bounding box center [496, 7] width 11 height 11
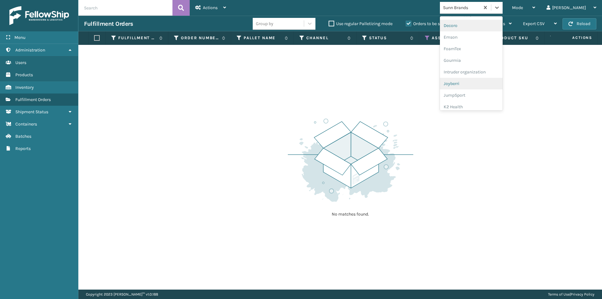
scroll to position [157, 0]
click at [490, 97] on div "LifePro Fitness" at bounding box center [471, 99] width 63 height 12
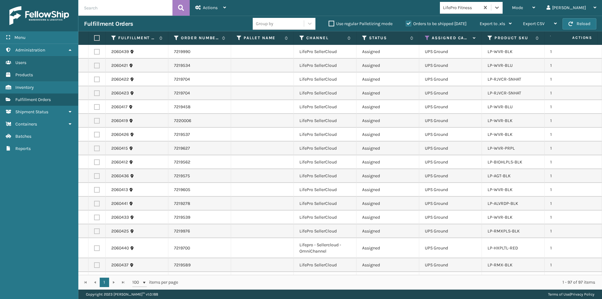
click at [98, 37] on label at bounding box center [96, 38] width 4 height 6
click at [94, 37] on input "checkbox" at bounding box center [94, 38] width 0 height 4
checkbox input "true"
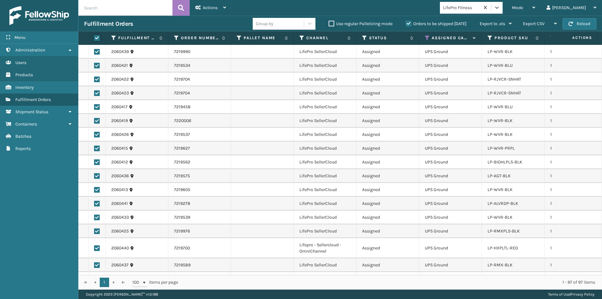
checkbox input "true"
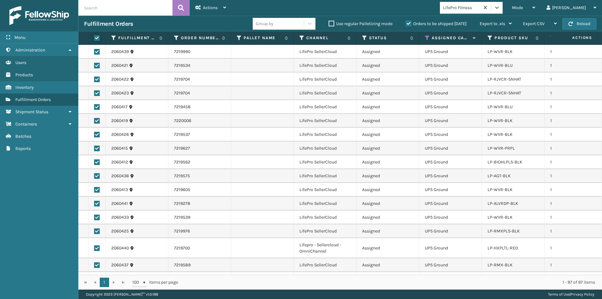
checkbox input "true"
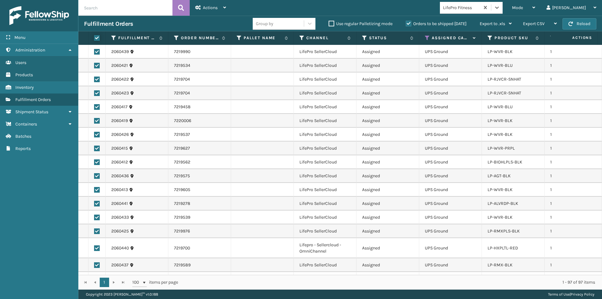
checkbox input "true"
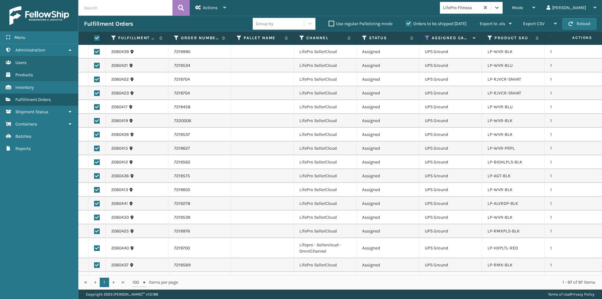
checkbox input "true"
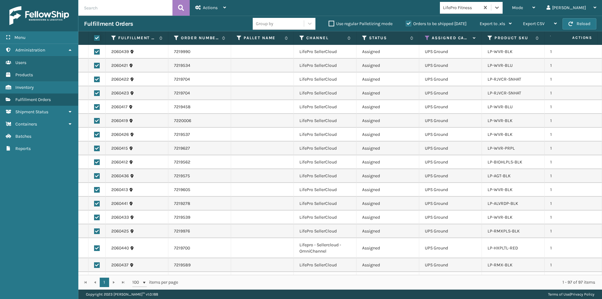
checkbox input "true"
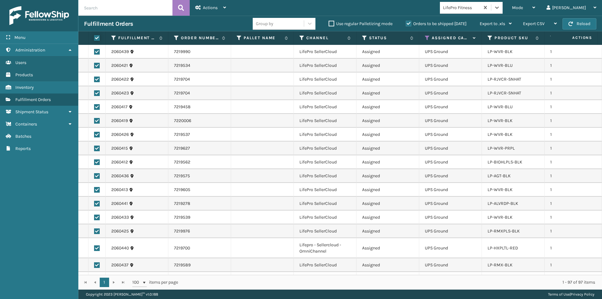
checkbox input "true"
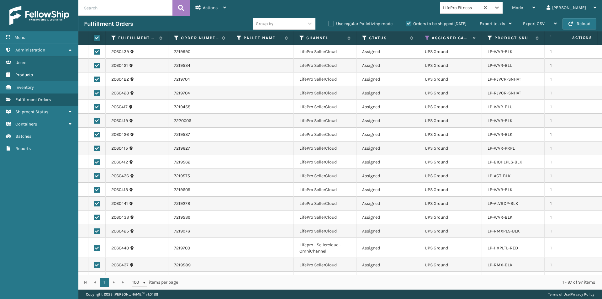
checkbox input "true"
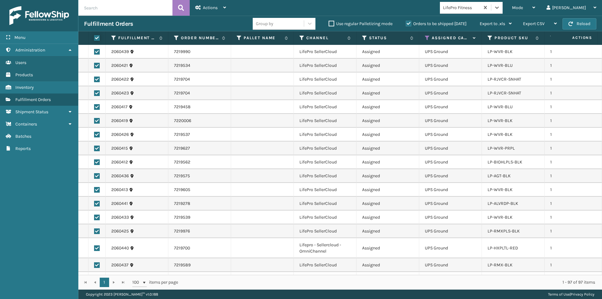
checkbox input "true"
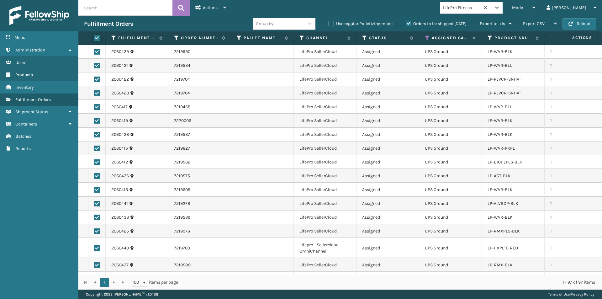
checkbox input "true"
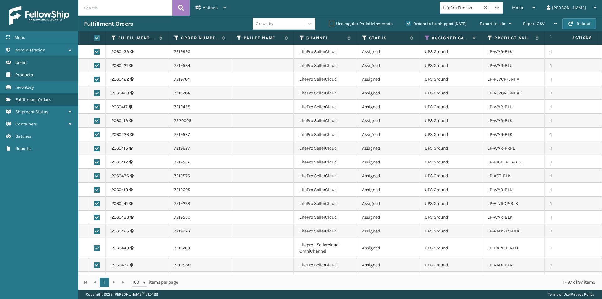
checkbox input "true"
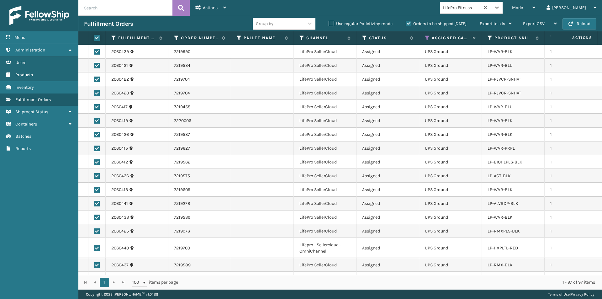
checkbox input "true"
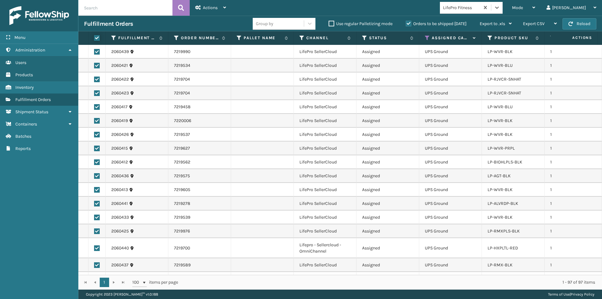
checkbox input "true"
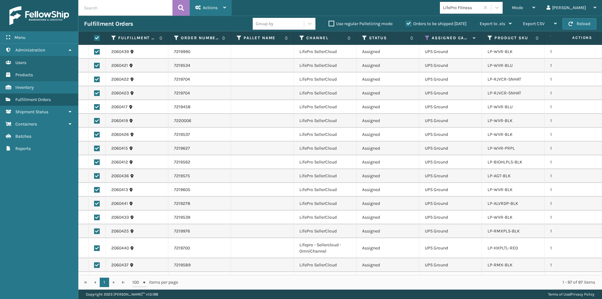
click at [227, 10] on div "Actions Settings Remove All Filters Export Labels Create Picking Batch" at bounding box center [211, 8] width 42 height 16
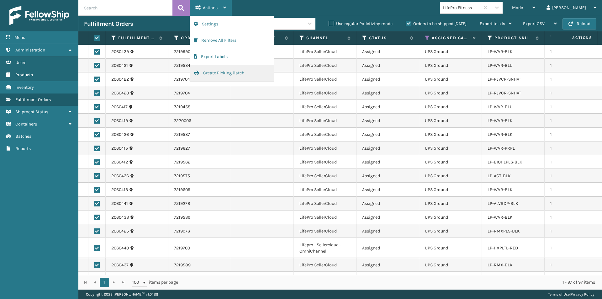
click at [220, 72] on button "Create Picking Batch" at bounding box center [232, 73] width 84 height 16
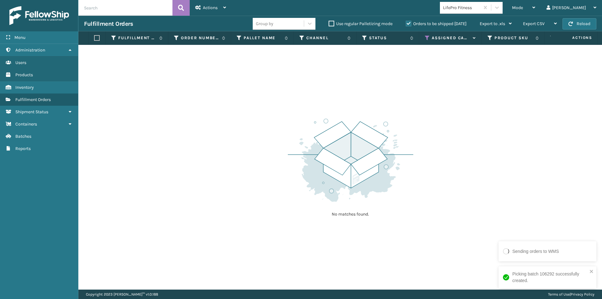
click at [428, 38] on icon at bounding box center [427, 38] width 5 height 6
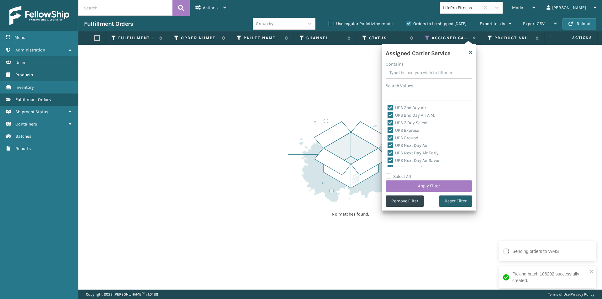
click at [454, 204] on button "Reset Filter" at bounding box center [455, 200] width 33 height 11
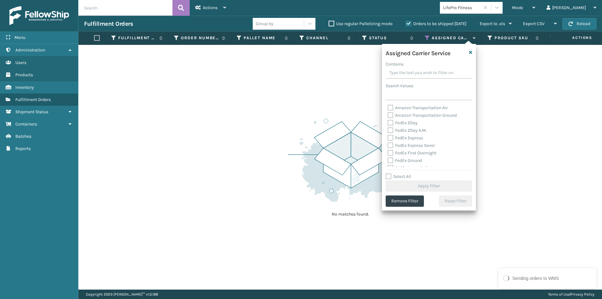
click at [391, 123] on label "FedEx 2Day" at bounding box center [403, 122] width 30 height 5
click at [388, 123] on input "FedEx 2Day" at bounding box center [388, 121] width 0 height 4
click at [390, 130] on label "FedEx 2Day A.M." at bounding box center [407, 130] width 39 height 5
click at [388, 130] on input "FedEx 2Day A.M." at bounding box center [388, 129] width 0 height 4
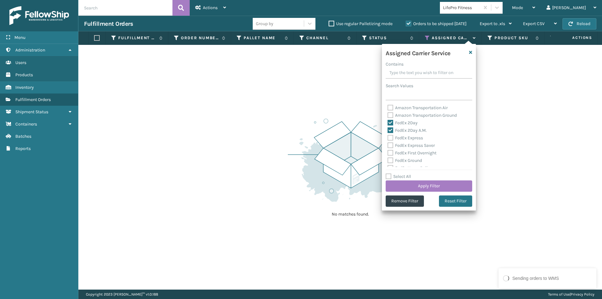
click at [389, 137] on label "FedEx Express" at bounding box center [405, 137] width 35 height 5
click at [388, 137] on input "FedEx Express" at bounding box center [388, 136] width 0 height 4
click at [390, 146] on label "FedEx Express Saver" at bounding box center [411, 145] width 47 height 5
click at [388, 146] on input "FedEx Express Saver" at bounding box center [388, 144] width 0 height 4
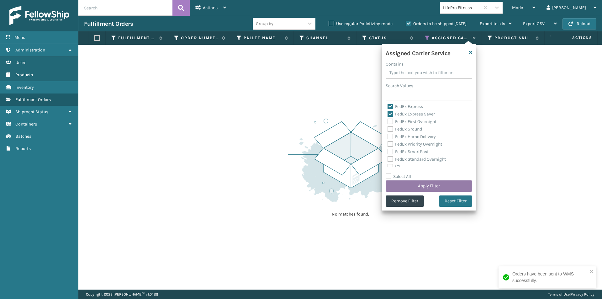
click at [438, 186] on button "Apply Filter" at bounding box center [429, 185] width 87 height 11
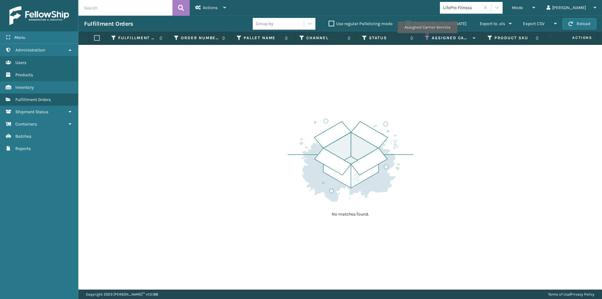
click at [427, 38] on icon at bounding box center [427, 38] width 5 height 6
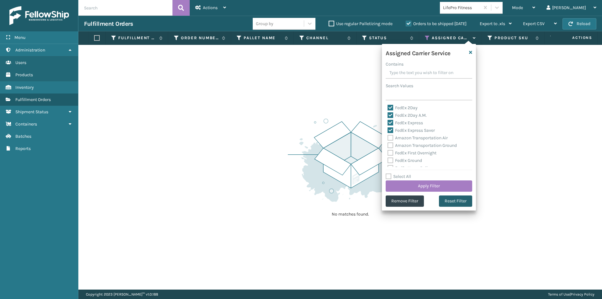
click at [456, 202] on button "Reset Filter" at bounding box center [455, 200] width 33 height 11
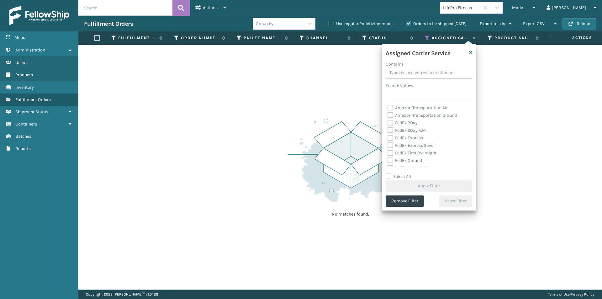
click at [390, 124] on label "FedEx 2Day" at bounding box center [403, 122] width 30 height 5
click at [388, 123] on input "FedEx 2Day" at bounding box center [388, 121] width 0 height 4
click at [390, 129] on label "FedEx 2Day A.M." at bounding box center [407, 130] width 39 height 5
click at [388, 129] on input "FedEx 2Day A.M." at bounding box center [388, 129] width 0 height 4
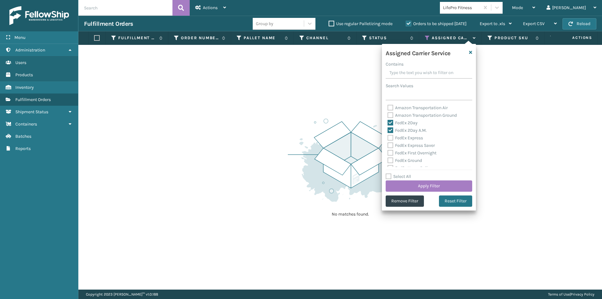
click at [392, 139] on label "FedEx Express" at bounding box center [405, 137] width 35 height 5
click at [388, 138] on input "FedEx Express" at bounding box center [388, 136] width 0 height 4
click at [391, 147] on label "FedEx Express Saver" at bounding box center [411, 145] width 47 height 5
click at [388, 146] on input "FedEx Express Saver" at bounding box center [388, 144] width 0 height 4
click at [391, 152] on label "FedEx First Overnight" at bounding box center [412, 152] width 49 height 5
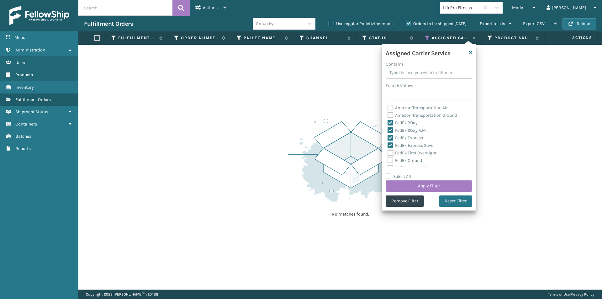
click at [388, 152] on input "FedEx First Overnight" at bounding box center [388, 151] width 0 height 4
click at [390, 159] on label "FedEx Ground" at bounding box center [405, 160] width 35 height 5
click at [388, 159] on input "FedEx Ground" at bounding box center [388, 159] width 0 height 4
click at [391, 137] on label "FedEx Home Delivery" at bounding box center [412, 136] width 48 height 5
click at [388, 137] on input "FedEx Home Delivery" at bounding box center [388, 135] width 0 height 4
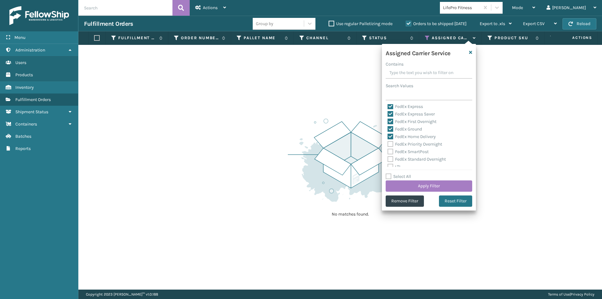
click at [390, 145] on label "FedEx Priority Overnight" at bounding box center [415, 143] width 55 height 5
click at [388, 145] on input "FedEx Priority Overnight" at bounding box center [388, 143] width 0 height 4
click at [391, 149] on label "FedEx SmartPost" at bounding box center [408, 151] width 41 height 5
click at [388, 149] on input "FedEx SmartPost" at bounding box center [388, 150] width 0 height 4
click at [392, 158] on label "FedEx Standard Overnight" at bounding box center [417, 159] width 58 height 5
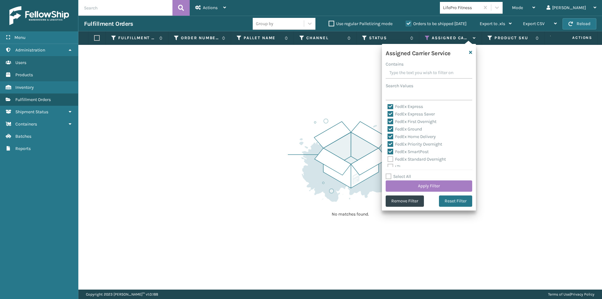
click at [388, 158] on input "FedEx Standard Overnight" at bounding box center [388, 158] width 0 height 4
click at [434, 184] on button "Apply Filter" at bounding box center [429, 185] width 87 height 11
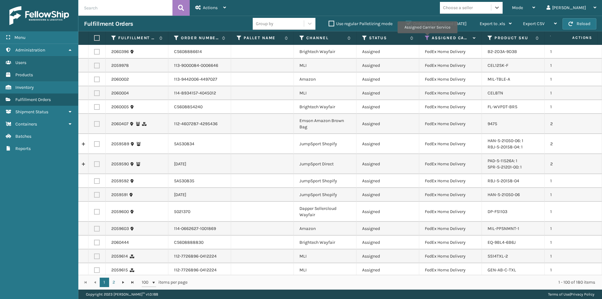
click at [427, 38] on icon at bounding box center [427, 38] width 5 height 6
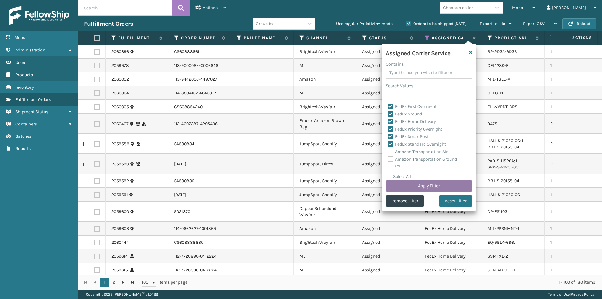
click at [443, 187] on button "Apply Filter" at bounding box center [429, 185] width 87 height 11
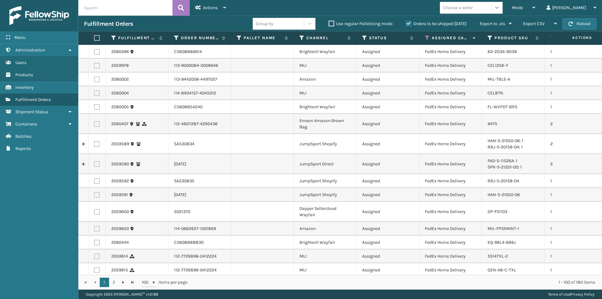
click at [500, 8] on icon at bounding box center [497, 7] width 6 height 6
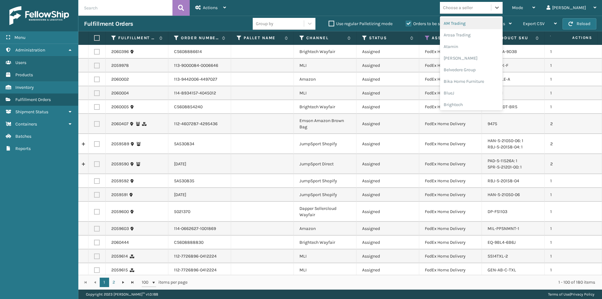
click at [486, 27] on div "AM Trading" at bounding box center [471, 24] width 63 height 12
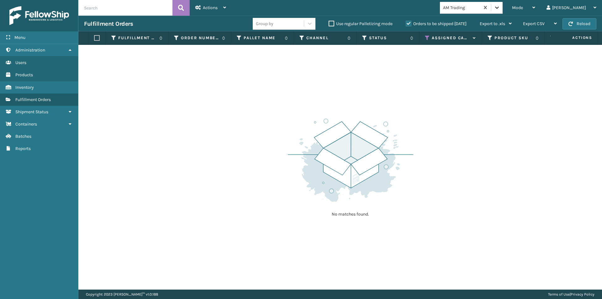
click at [500, 9] on icon at bounding box center [497, 7] width 6 height 6
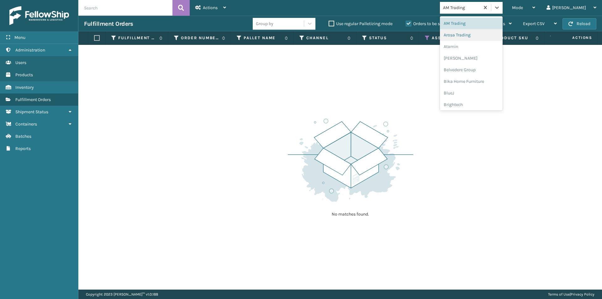
click at [496, 35] on div "Arosa Trading" at bounding box center [471, 35] width 63 height 12
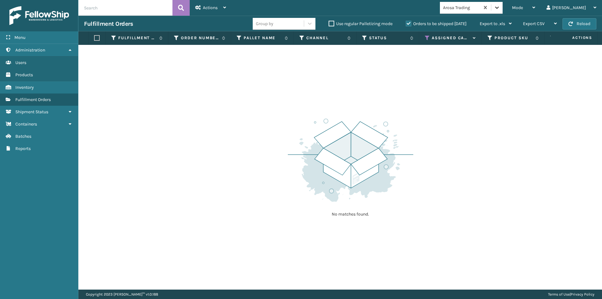
click at [503, 7] on div at bounding box center [496, 7] width 11 height 11
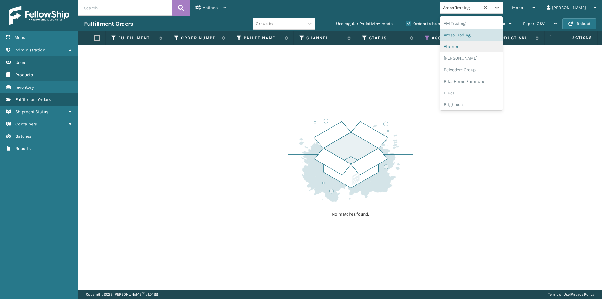
click at [491, 45] on div "Atamin" at bounding box center [471, 47] width 63 height 12
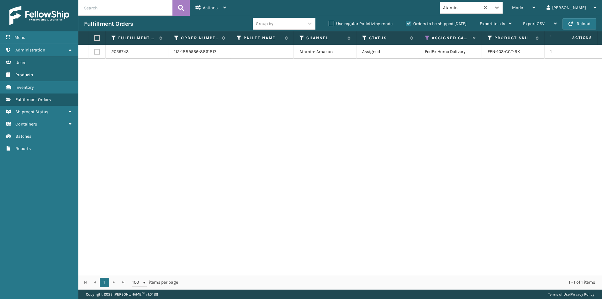
click at [98, 37] on label at bounding box center [96, 38] width 4 height 6
click at [94, 37] on input "checkbox" at bounding box center [94, 38] width 0 height 4
click at [226, 11] on div "Actions" at bounding box center [210, 8] width 31 height 16
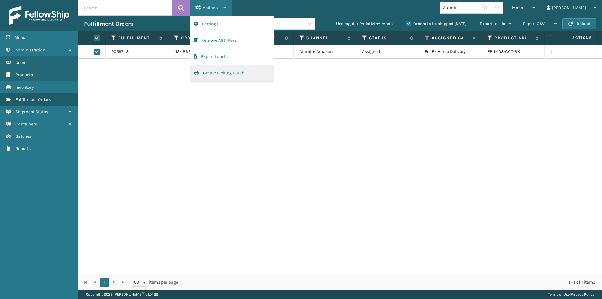
click at [223, 72] on button "Create Picking Batch" at bounding box center [232, 73] width 84 height 16
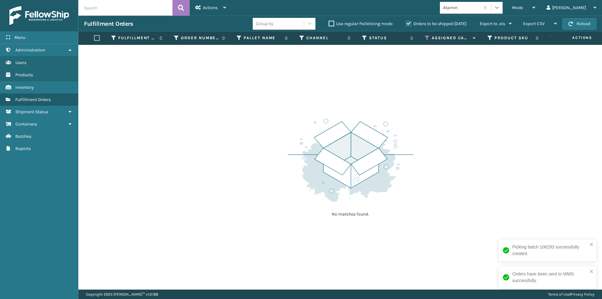
click at [499, 7] on icon at bounding box center [497, 8] width 4 height 2
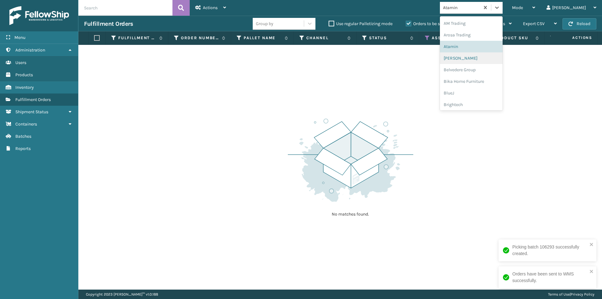
click at [487, 56] on div "[PERSON_NAME]" at bounding box center [471, 58] width 63 height 12
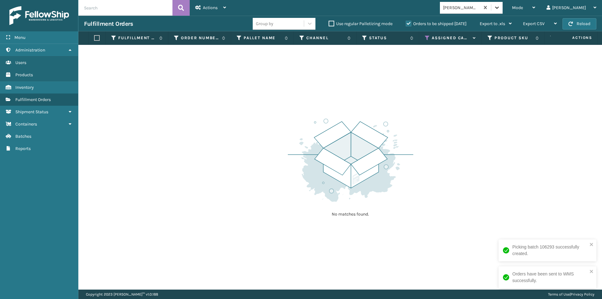
click at [500, 10] on icon at bounding box center [497, 7] width 6 height 6
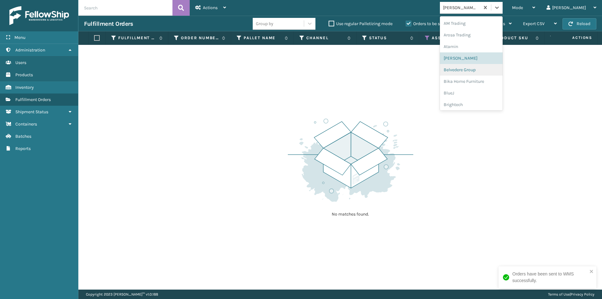
click at [502, 72] on div "Belvedere Group" at bounding box center [471, 70] width 63 height 12
click at [503, 10] on div at bounding box center [496, 7] width 11 height 11
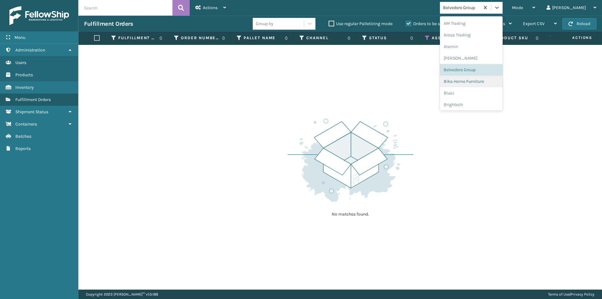
click at [499, 81] on div "Bika Home Furniture" at bounding box center [471, 82] width 63 height 12
click at [500, 10] on icon at bounding box center [497, 7] width 6 height 6
click at [482, 93] on div "BlueJ" at bounding box center [471, 93] width 63 height 12
click at [500, 6] on icon at bounding box center [497, 7] width 6 height 6
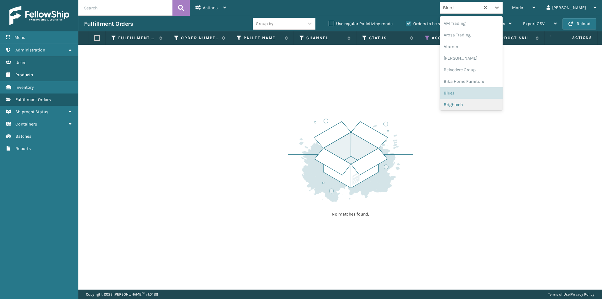
click at [482, 105] on div "Brightech" at bounding box center [471, 105] width 63 height 12
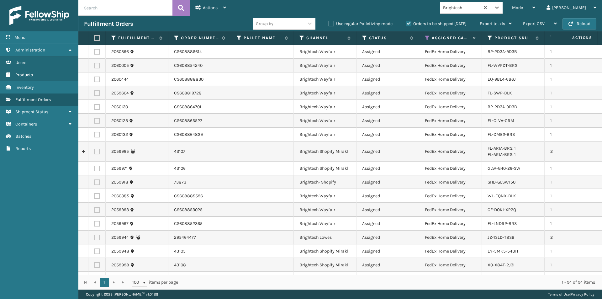
click at [96, 38] on label at bounding box center [96, 38] width 4 height 6
click at [94, 38] on input "checkbox" at bounding box center [94, 38] width 0 height 4
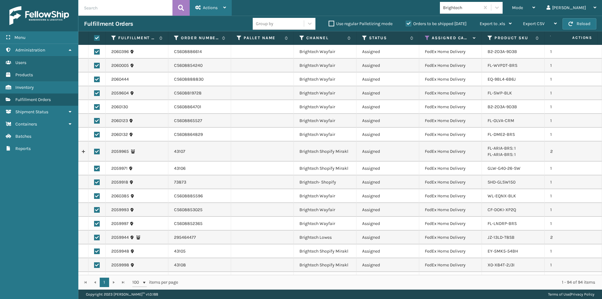
click at [226, 11] on div "Actions" at bounding box center [210, 8] width 31 height 16
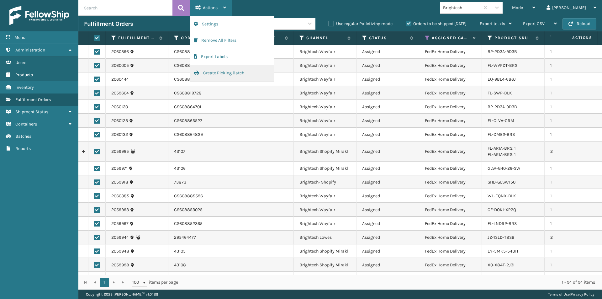
click at [228, 76] on button "Create Picking Batch" at bounding box center [232, 73] width 84 height 16
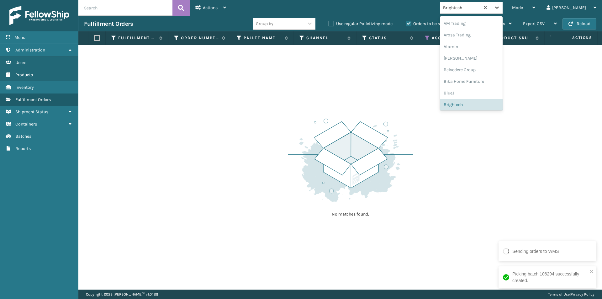
click at [500, 9] on icon at bounding box center [497, 7] width 6 height 6
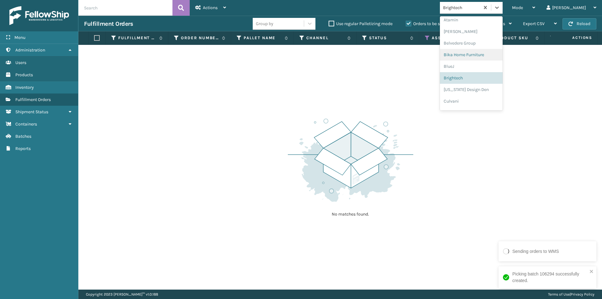
scroll to position [35, 0]
click at [491, 85] on div "[US_STATE] Design Den" at bounding box center [471, 81] width 63 height 12
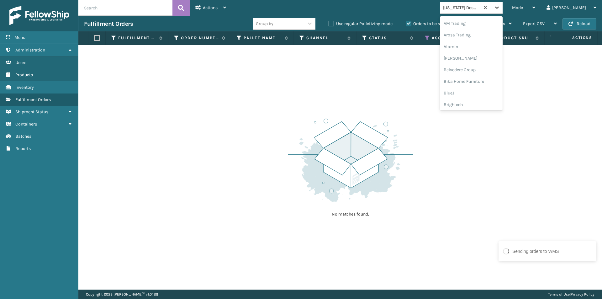
click at [500, 8] on icon at bounding box center [497, 7] width 6 height 6
click at [483, 84] on div "Culvani" at bounding box center [471, 81] width 63 height 12
click at [500, 10] on icon at bounding box center [497, 7] width 6 height 6
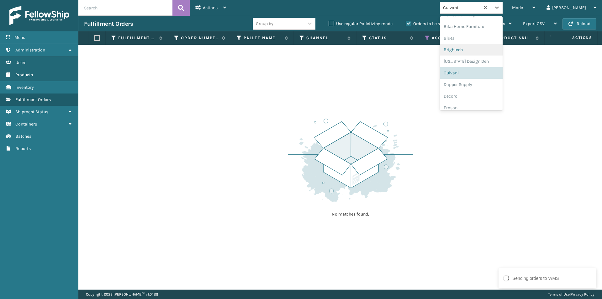
scroll to position [90, 0]
click at [487, 51] on div "Dapper Supply" at bounding box center [471, 50] width 63 height 12
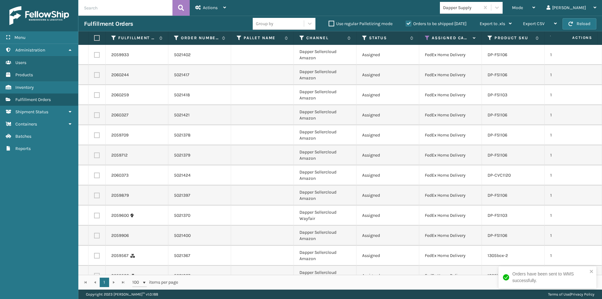
click at [94, 40] on label at bounding box center [96, 38] width 4 height 6
click at [94, 40] on input "checkbox" at bounding box center [94, 38] width 0 height 4
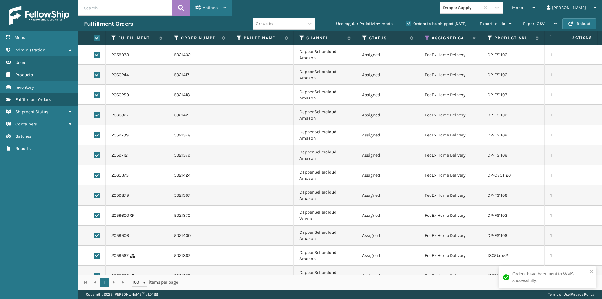
click at [222, 10] on div "Actions" at bounding box center [210, 8] width 31 height 16
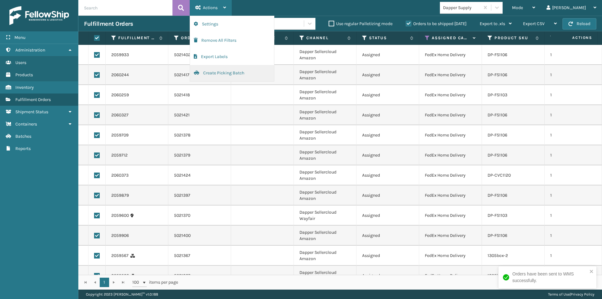
click at [220, 75] on button "Create Picking Batch" at bounding box center [232, 73] width 84 height 16
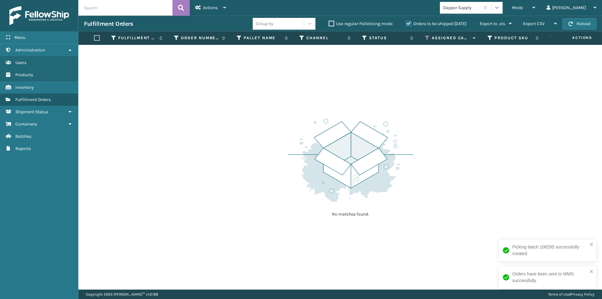
click at [503, 11] on div at bounding box center [496, 7] width 11 height 11
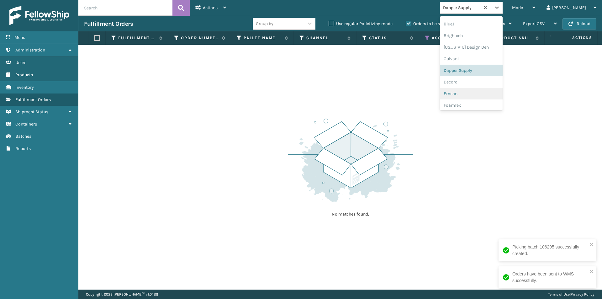
scroll to position [101, 0]
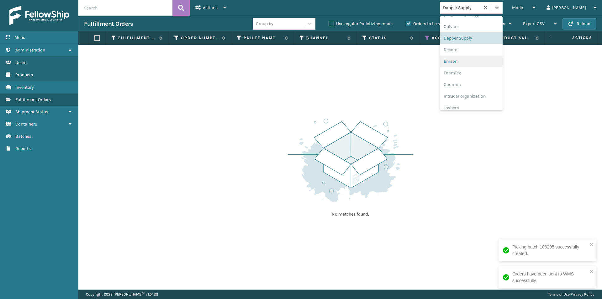
click at [479, 57] on div "Emson" at bounding box center [471, 62] width 63 height 12
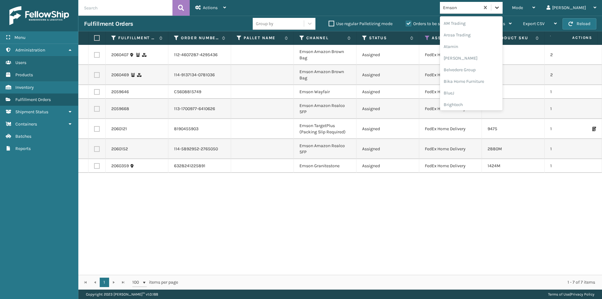
click at [500, 9] on icon at bounding box center [497, 7] width 6 height 6
click at [481, 60] on div "Decoro" at bounding box center [471, 58] width 63 height 12
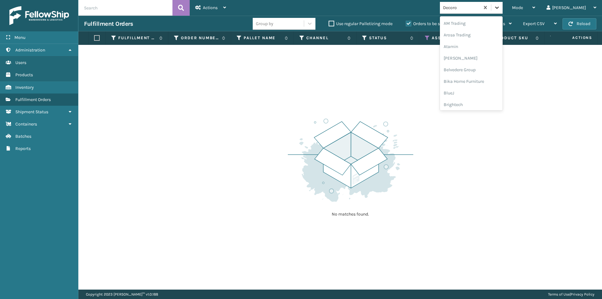
click at [500, 10] on icon at bounding box center [497, 7] width 6 height 6
click at [482, 54] on div "Emson" at bounding box center [471, 50] width 63 height 12
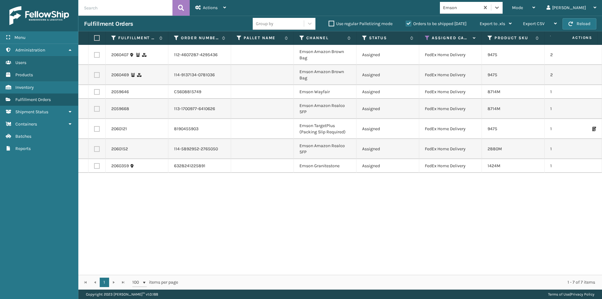
click at [98, 38] on label at bounding box center [96, 38] width 4 height 6
click at [94, 38] on input "checkbox" at bounding box center [94, 38] width 0 height 4
click at [227, 8] on div "Actions Settings Remove All Filters Export Labels Create Picking Batch" at bounding box center [211, 8] width 42 height 16
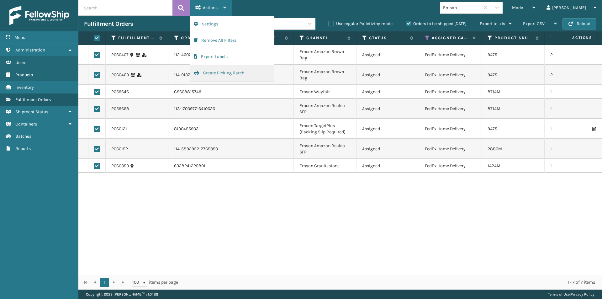
click at [226, 72] on button "Create Picking Batch" at bounding box center [232, 73] width 84 height 16
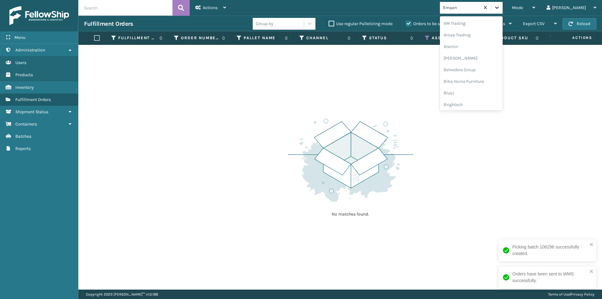
click at [500, 5] on icon at bounding box center [497, 7] width 6 height 6
click at [485, 81] on div "FoamTex" at bounding box center [471, 81] width 63 height 12
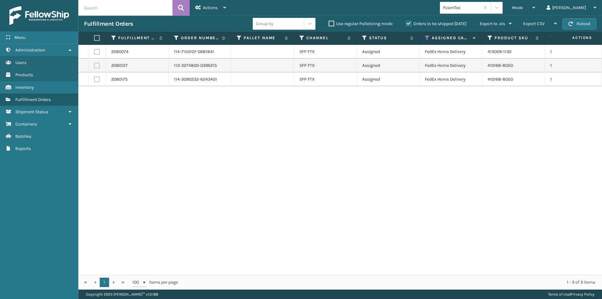
click at [96, 40] on label at bounding box center [96, 38] width 4 height 6
click at [94, 40] on input "checkbox" at bounding box center [94, 38] width 0 height 4
click at [223, 8] on div "Actions" at bounding box center [210, 8] width 31 height 16
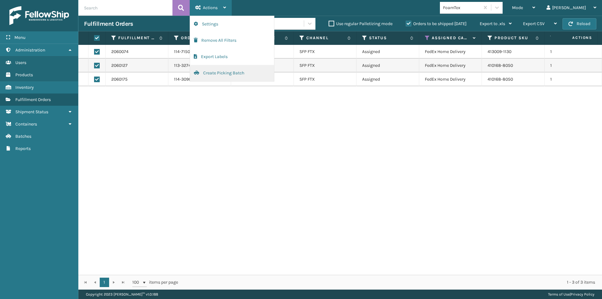
click at [231, 72] on button "Create Picking Batch" at bounding box center [232, 73] width 84 height 16
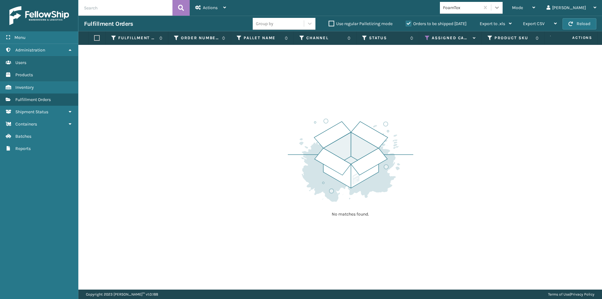
click at [499, 7] on icon at bounding box center [497, 8] width 4 height 2
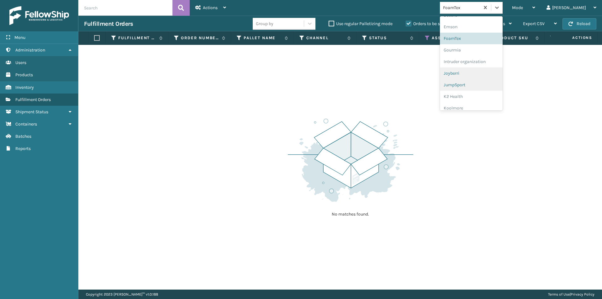
scroll to position [136, 0]
click at [480, 52] on div "Gourmia" at bounding box center [471, 50] width 63 height 12
click at [499, 8] on icon at bounding box center [497, 8] width 4 height 2
click at [481, 82] on div "Intruder organization" at bounding box center [471, 81] width 63 height 12
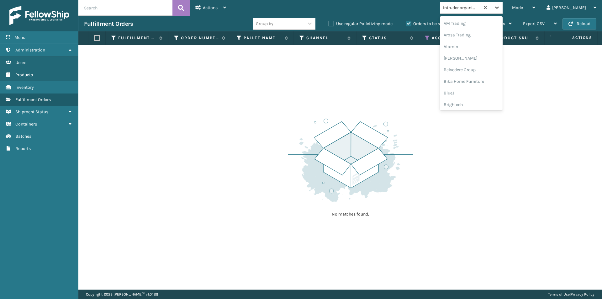
click at [500, 8] on icon at bounding box center [497, 7] width 6 height 6
click at [472, 83] on div "Joyberri" at bounding box center [471, 81] width 63 height 12
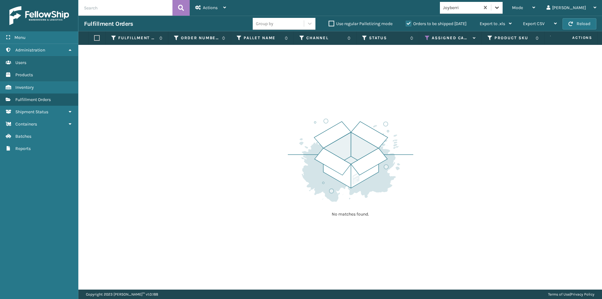
click at [500, 6] on icon at bounding box center [497, 7] width 6 height 6
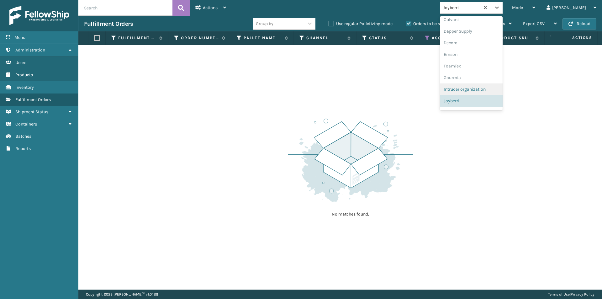
scroll to position [140, 0]
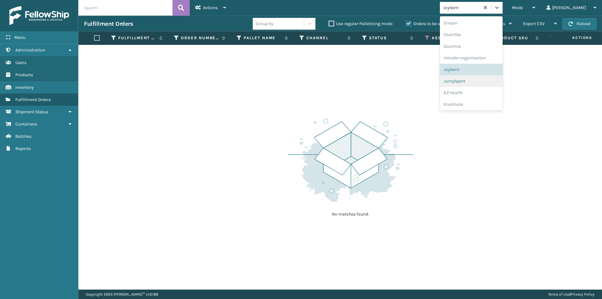
click at [486, 82] on div "JumpSport" at bounding box center [471, 81] width 63 height 12
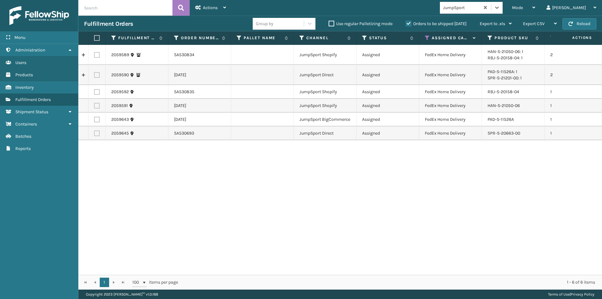
click at [95, 38] on label at bounding box center [96, 38] width 4 height 6
click at [94, 38] on input "checkbox" at bounding box center [94, 38] width 0 height 4
click at [228, 7] on div "Actions Settings Remove All Filters Export Labels Create Picking Batch" at bounding box center [211, 8] width 42 height 16
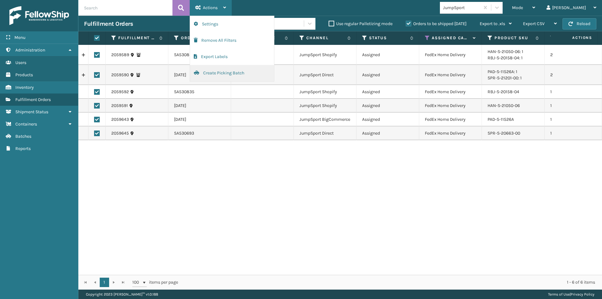
click at [221, 75] on button "Create Picking Batch" at bounding box center [232, 73] width 84 height 16
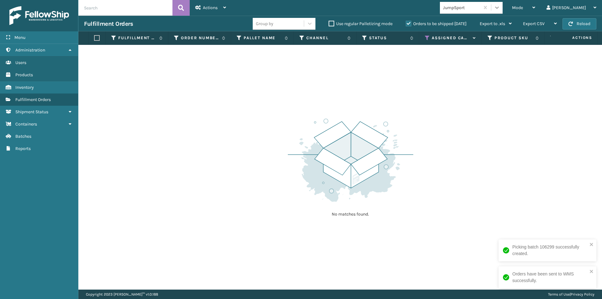
click at [499, 8] on icon at bounding box center [497, 8] width 4 height 2
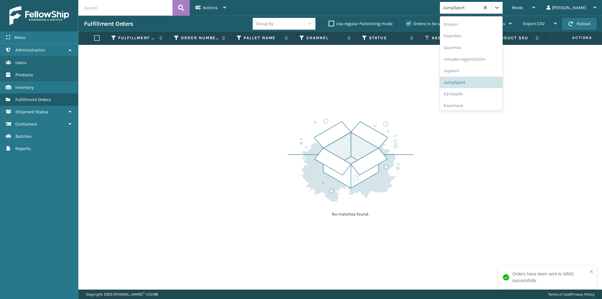
scroll to position [136, 0]
click at [488, 97] on div "K2 Health" at bounding box center [471, 97] width 63 height 12
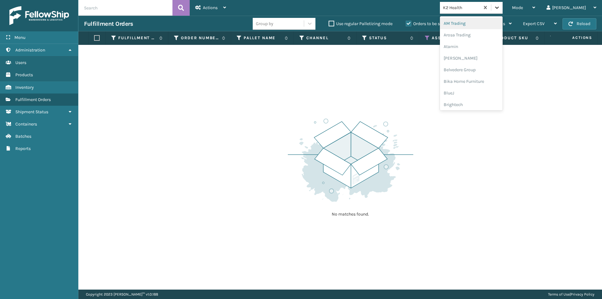
click at [503, 7] on div at bounding box center [496, 7] width 11 height 11
click at [484, 58] on div "Koolmore" at bounding box center [471, 56] width 63 height 12
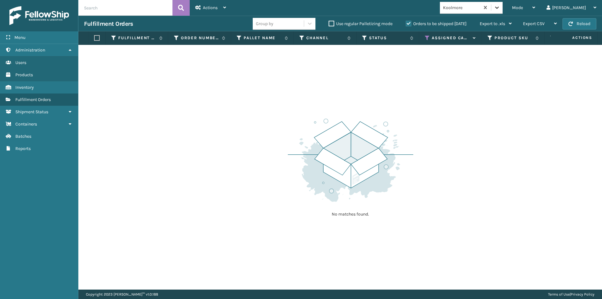
click at [500, 10] on icon at bounding box center [497, 7] width 6 height 6
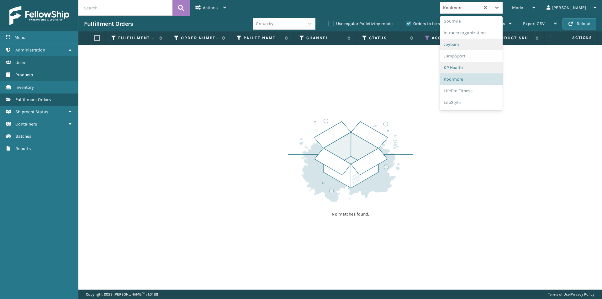
scroll to position [174, 0]
click at [495, 82] on div "LifePro Fitness" at bounding box center [471, 81] width 63 height 12
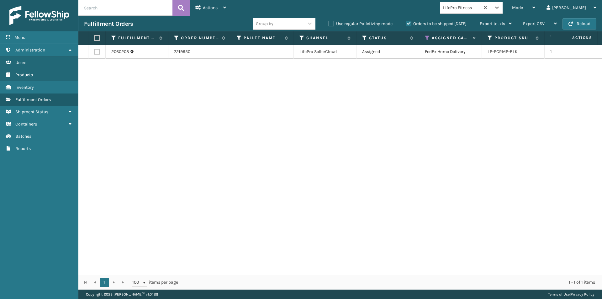
click at [96, 38] on label at bounding box center [96, 38] width 4 height 6
click at [94, 38] on input "checkbox" at bounding box center [94, 38] width 0 height 4
click at [224, 8] on icon at bounding box center [224, 7] width 3 height 4
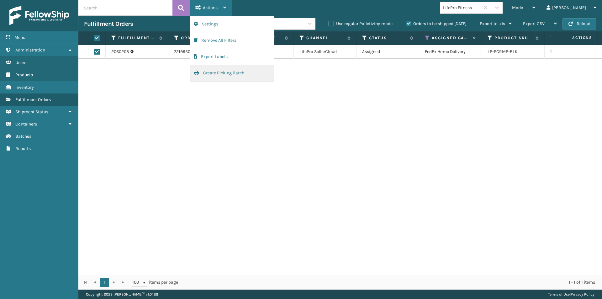
click at [215, 72] on button "Create Picking Batch" at bounding box center [232, 73] width 84 height 16
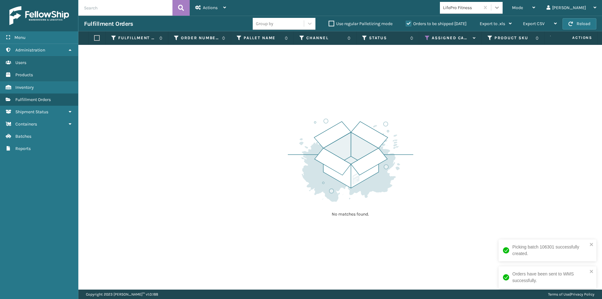
click at [500, 9] on icon at bounding box center [497, 7] width 6 height 6
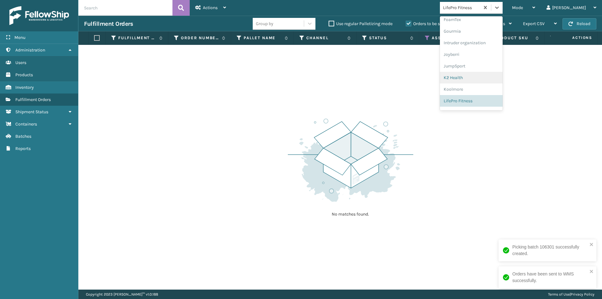
scroll to position [186, 0]
click at [491, 82] on div "LifeStyle" at bounding box center [471, 81] width 63 height 12
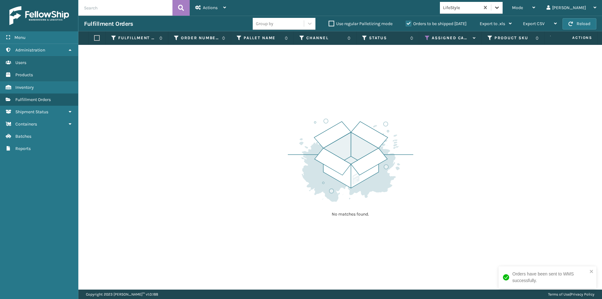
click at [499, 7] on icon at bounding box center [497, 8] width 4 height 2
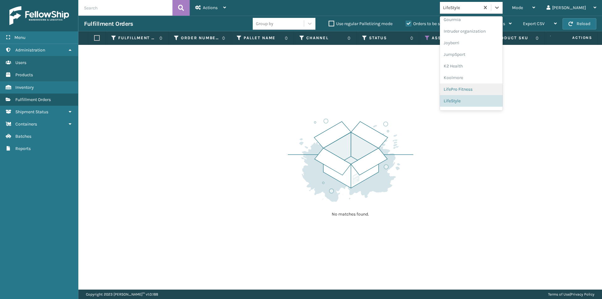
scroll to position [198, 0]
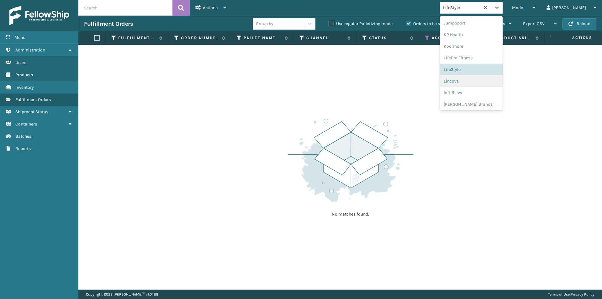
click at [481, 76] on div "Lincove" at bounding box center [471, 81] width 63 height 12
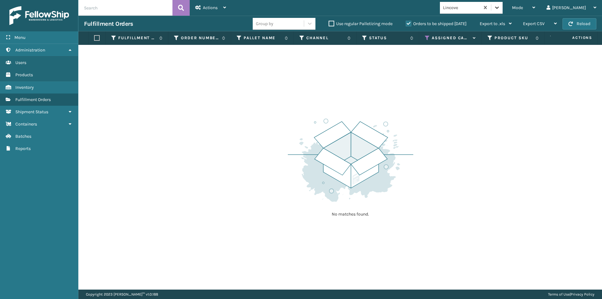
click at [500, 7] on icon at bounding box center [497, 7] width 6 height 6
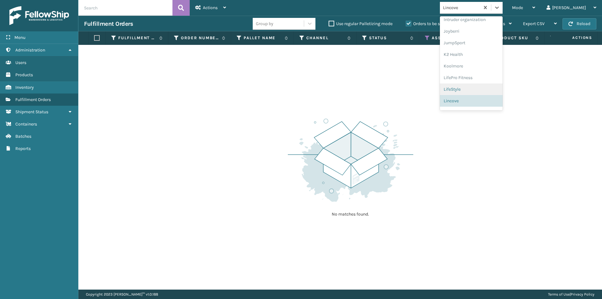
scroll to position [199, 0]
click at [489, 90] on div "loft & Ivy" at bounding box center [471, 92] width 63 height 12
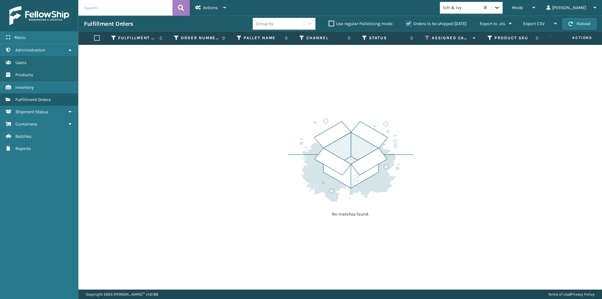
click at [500, 9] on icon at bounding box center [497, 7] width 6 height 6
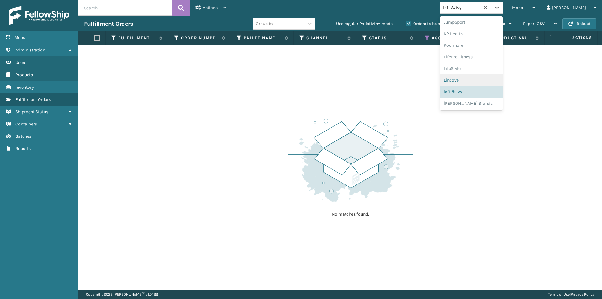
click at [491, 78] on div "Lincove" at bounding box center [471, 80] width 63 height 12
click at [503, 11] on div at bounding box center [496, 7] width 11 height 11
click at [490, 89] on div "loft & Ivy" at bounding box center [471, 92] width 63 height 12
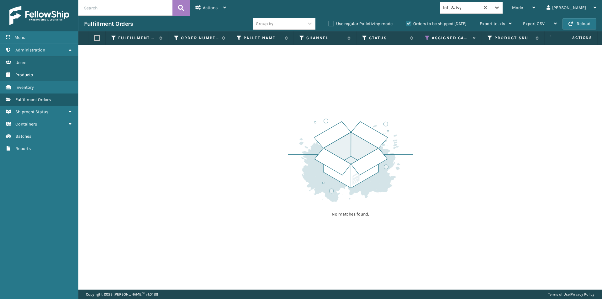
click at [500, 6] on icon at bounding box center [497, 7] width 6 height 6
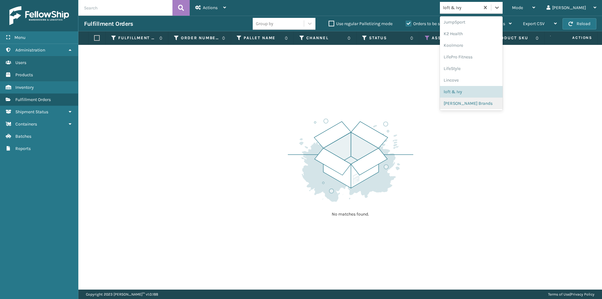
click at [487, 102] on div "[PERSON_NAME] Brands" at bounding box center [471, 104] width 63 height 12
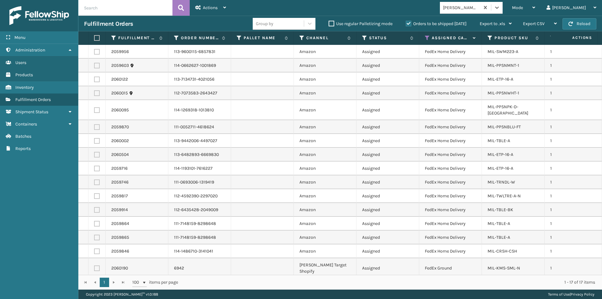
click at [97, 36] on label at bounding box center [96, 38] width 4 height 6
click at [94, 36] on input "checkbox" at bounding box center [94, 38] width 0 height 4
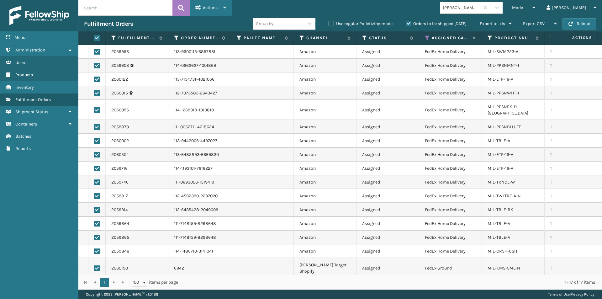
click at [225, 10] on div "Actions" at bounding box center [210, 8] width 31 height 16
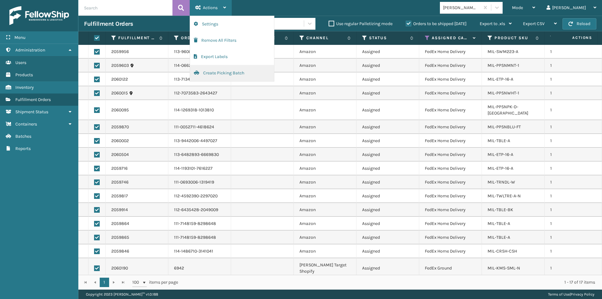
click at [225, 73] on button "Create Picking Batch" at bounding box center [232, 73] width 84 height 16
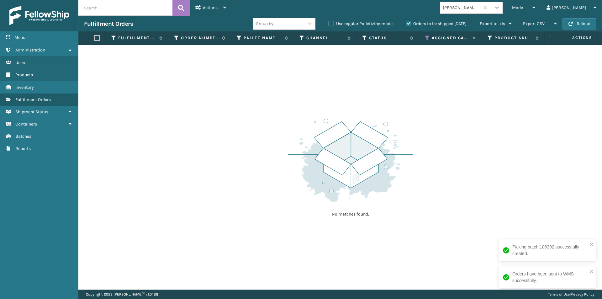
click at [500, 9] on icon at bounding box center [497, 7] width 6 height 6
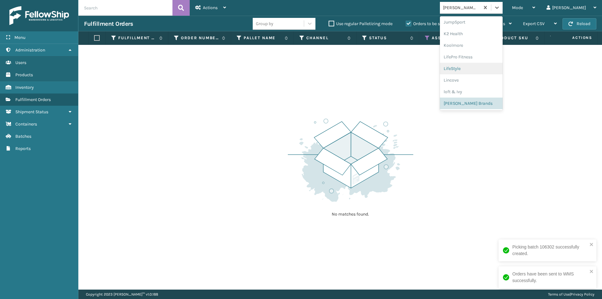
scroll to position [261, 0]
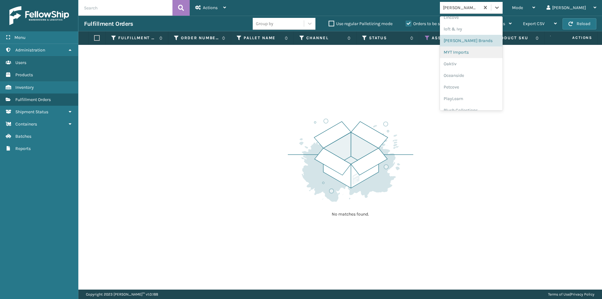
click at [478, 54] on div "MYT Imports" at bounding box center [471, 52] width 63 height 12
click at [500, 6] on icon at bounding box center [497, 7] width 6 height 6
click at [485, 66] on div "Oaktiv" at bounding box center [471, 64] width 63 height 12
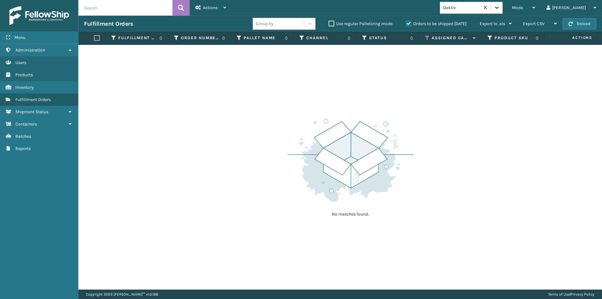
click at [503, 7] on div at bounding box center [496, 7] width 11 height 11
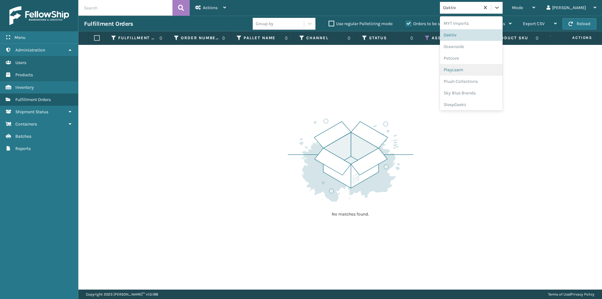
scroll to position [293, 0]
click at [480, 45] on div "Oceanside" at bounding box center [471, 44] width 63 height 12
click at [500, 5] on icon at bounding box center [497, 7] width 6 height 6
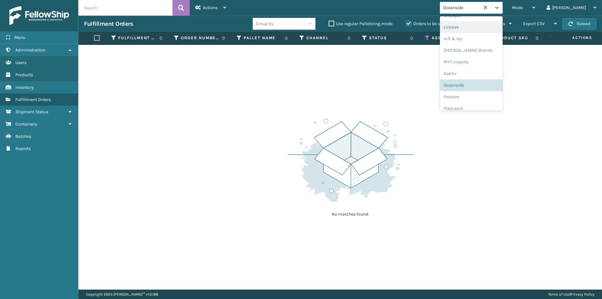
scroll to position [261, 0]
click at [484, 87] on div "Petcove" at bounding box center [471, 87] width 63 height 12
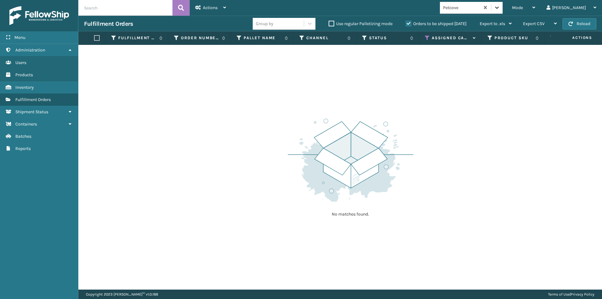
click at [500, 10] on icon at bounding box center [497, 7] width 6 height 6
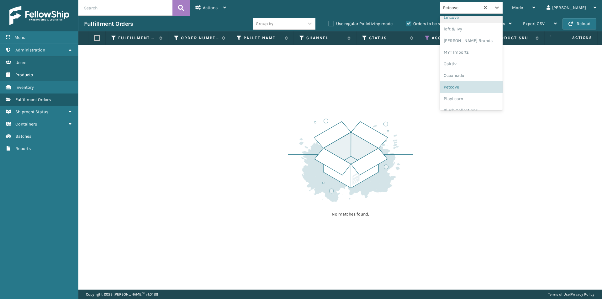
scroll to position [293, 0]
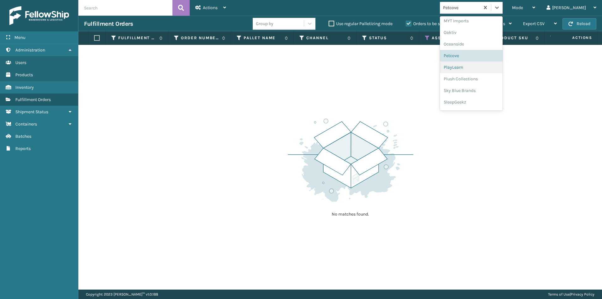
click at [482, 68] on div "PlayLearn" at bounding box center [471, 67] width 63 height 12
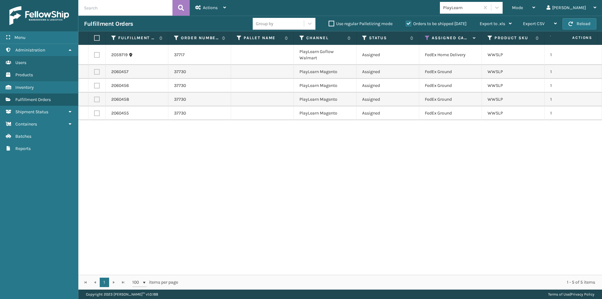
click at [97, 39] on label at bounding box center [96, 38] width 4 height 6
click at [94, 39] on input "checkbox" at bounding box center [94, 38] width 0 height 4
click at [226, 9] on div "Actions Settings Remove All Filters Export Labels Create Picking Batch" at bounding box center [211, 8] width 42 height 16
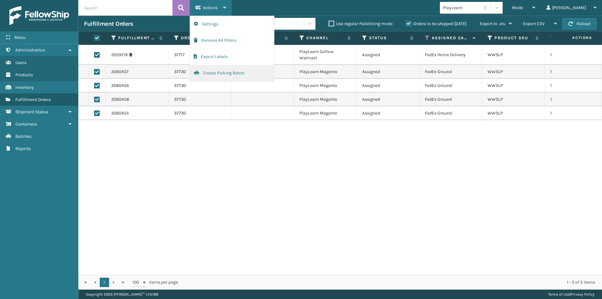
click at [225, 72] on button "Create Picking Batch" at bounding box center [232, 73] width 84 height 16
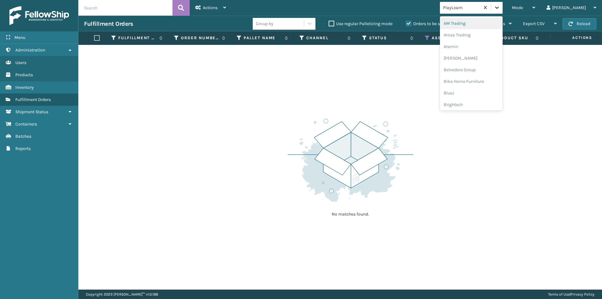
click at [500, 9] on icon at bounding box center [497, 7] width 6 height 6
click at [491, 78] on div "Plush Collections" at bounding box center [471, 79] width 63 height 12
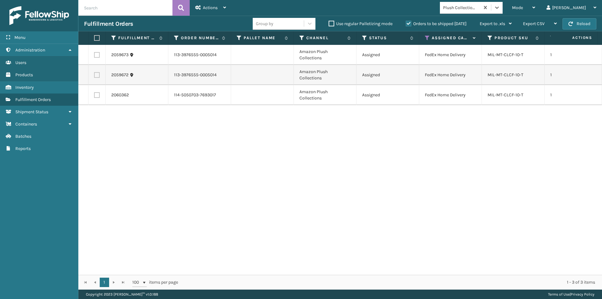
click at [98, 39] on label at bounding box center [96, 38] width 4 height 6
click at [94, 39] on input "checkbox" at bounding box center [94, 38] width 0 height 4
click at [223, 9] on icon at bounding box center [224, 7] width 3 height 4
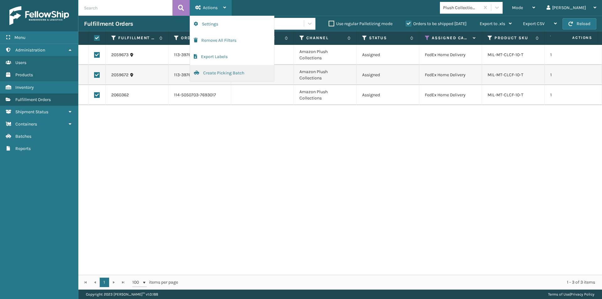
click at [212, 73] on button "Create Picking Batch" at bounding box center [232, 73] width 84 height 16
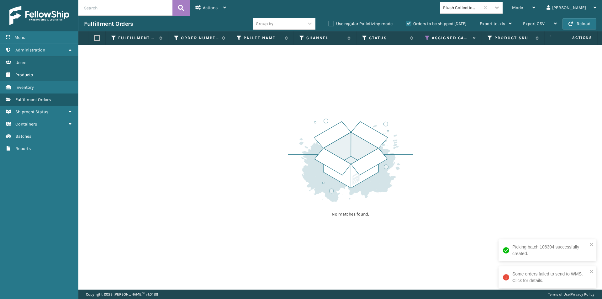
click at [500, 10] on icon at bounding box center [497, 7] width 6 height 6
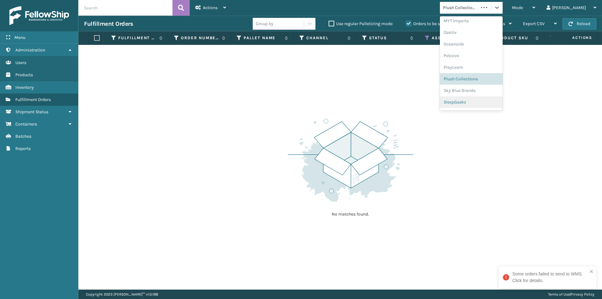
scroll to position [303, 0]
click at [491, 81] on div "Sky Blue Brands" at bounding box center [471, 80] width 63 height 12
click at [500, 8] on icon at bounding box center [497, 7] width 6 height 6
click at [491, 92] on div "SleepGeekz" at bounding box center [471, 92] width 63 height 12
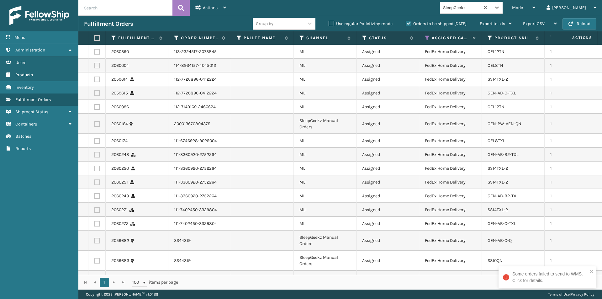
click at [96, 39] on label at bounding box center [96, 38] width 4 height 6
click at [94, 39] on input "checkbox" at bounding box center [94, 38] width 0 height 4
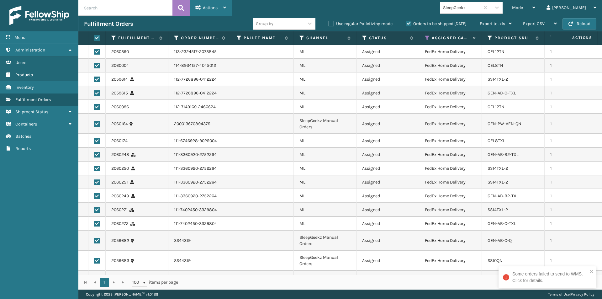
click at [226, 8] on icon at bounding box center [224, 7] width 3 height 4
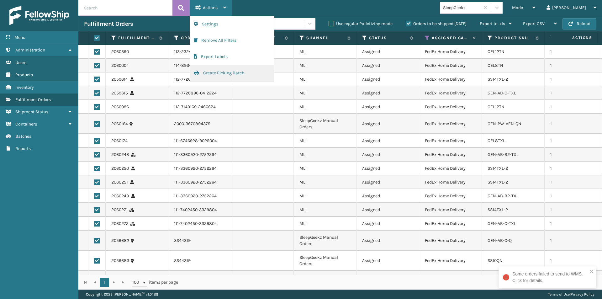
click at [220, 72] on button "Create Picking Batch" at bounding box center [232, 73] width 84 height 16
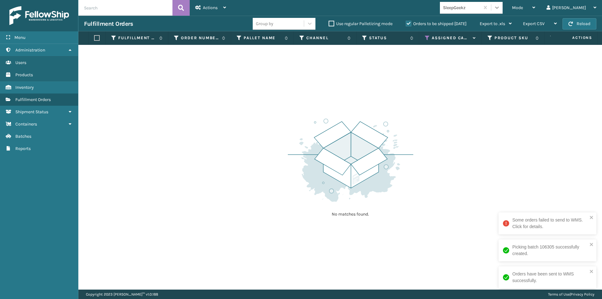
click at [500, 8] on icon at bounding box center [497, 7] width 6 height 6
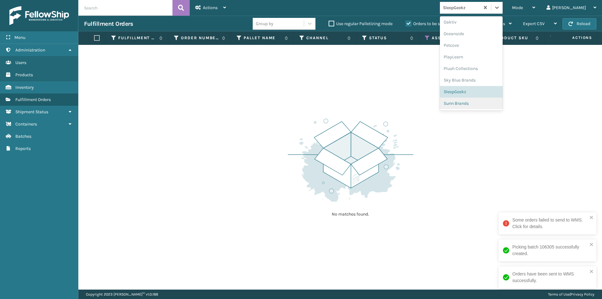
click at [479, 103] on div "Sunn Brands" at bounding box center [471, 104] width 63 height 12
